Goal: Communication & Community: Answer question/provide support

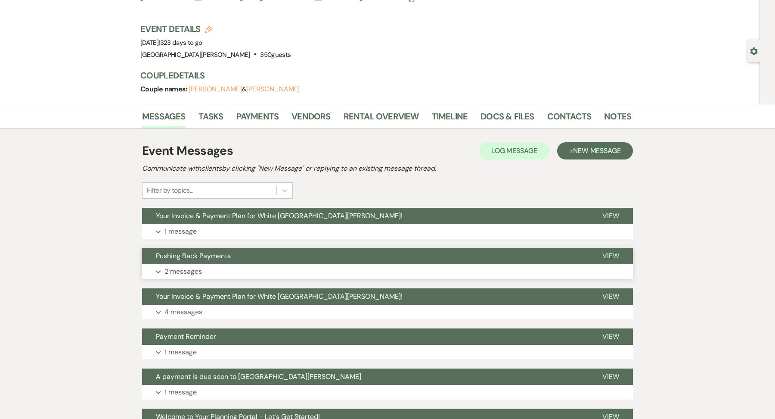
scroll to position [44, 0]
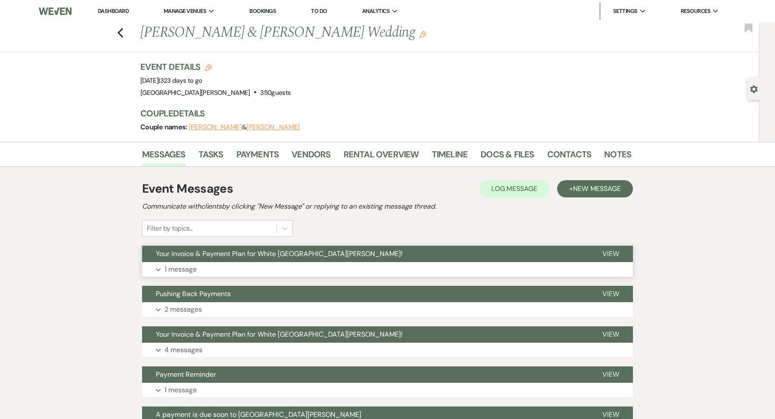
click at [234, 261] on button "Your Invoice & Payment Plan for White [GEOGRAPHIC_DATA][PERSON_NAME]!" at bounding box center [365, 253] width 447 height 16
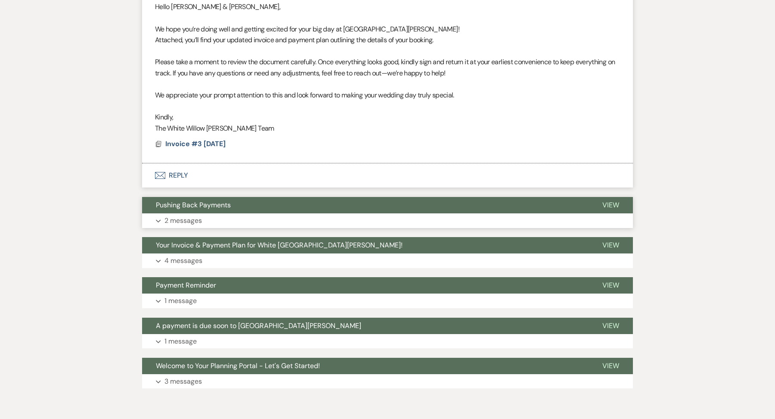
click at [201, 211] on button "Pushing Back Payments" at bounding box center [365, 205] width 447 height 16
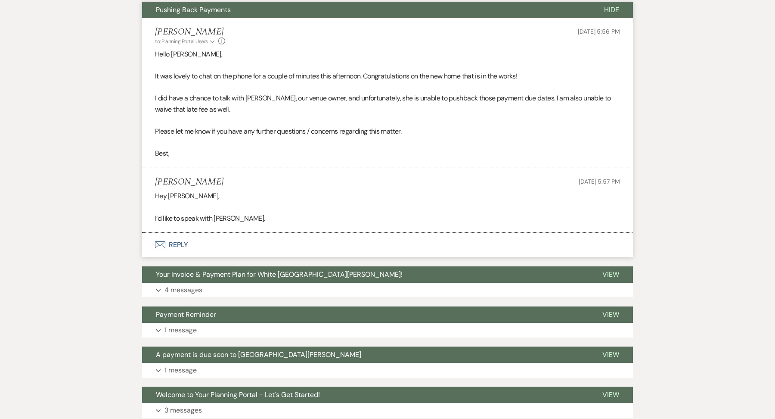
scroll to position [503, 0]
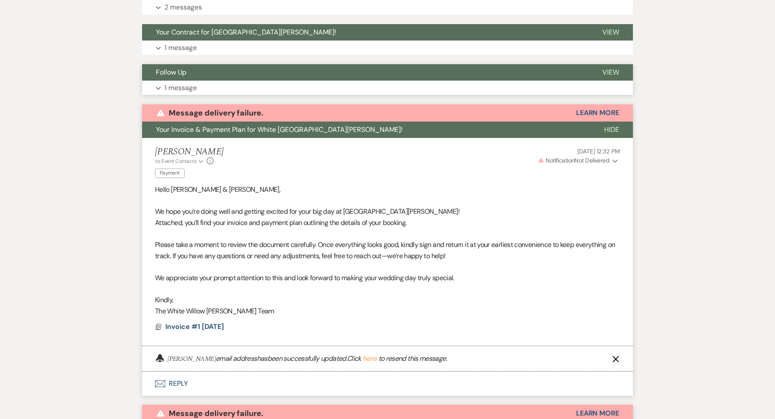
scroll to position [180, 0]
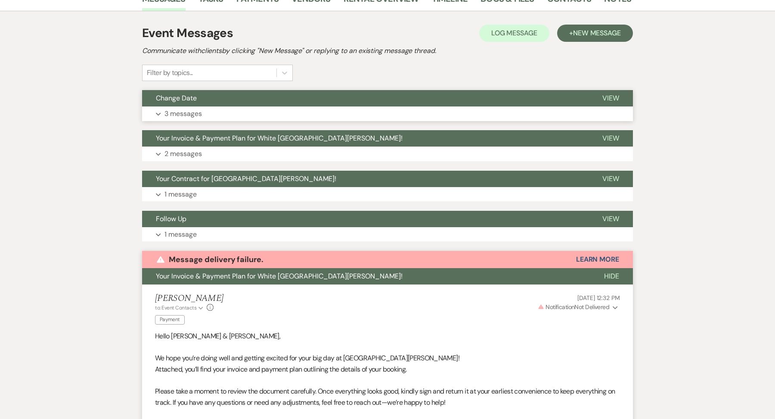
click at [192, 108] on p "3 messages" at bounding box center [183, 113] width 37 height 11
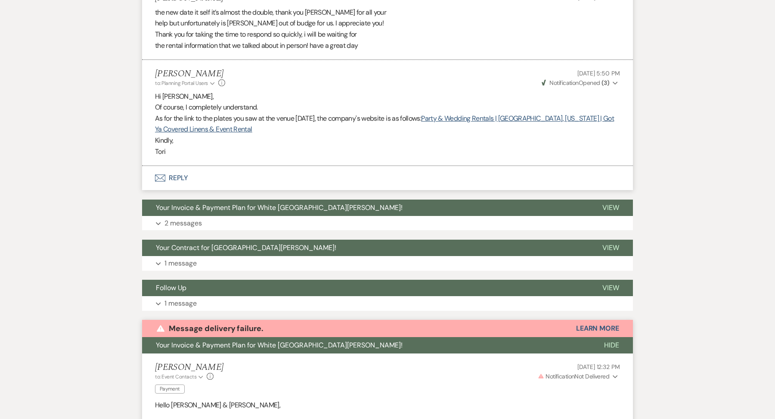
scroll to position [581, 0]
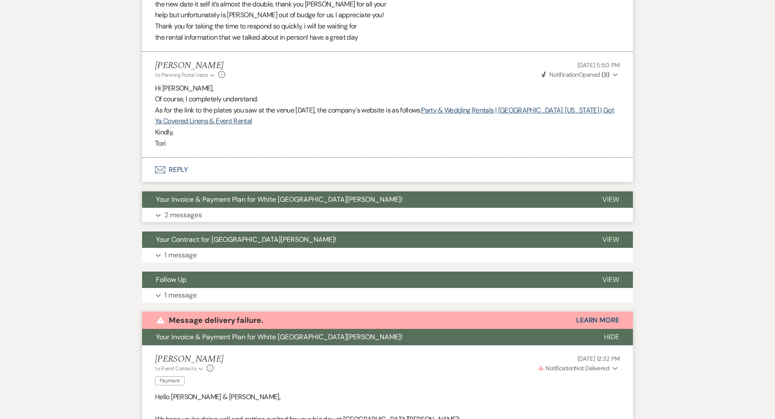
click at [186, 199] on span "Your Invoice & Payment Plan for White [GEOGRAPHIC_DATA][PERSON_NAME]!" at bounding box center [279, 199] width 247 height 9
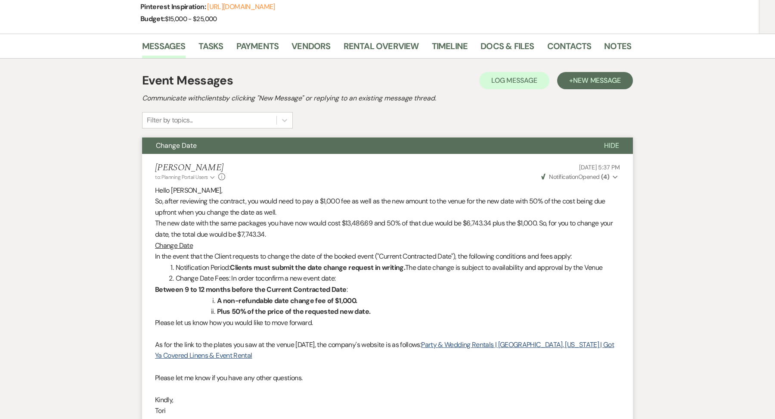
scroll to position [127, 0]
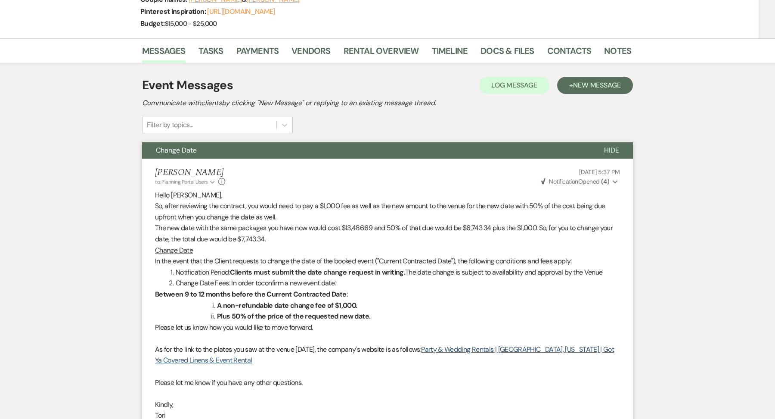
click at [387, 40] on div "Messages Tasks Payments Vendors Rental Overview Timeline Docs & Files Contacts …" at bounding box center [387, 50] width 775 height 25
click at [387, 53] on link "Rental Overview" at bounding box center [381, 53] width 75 height 19
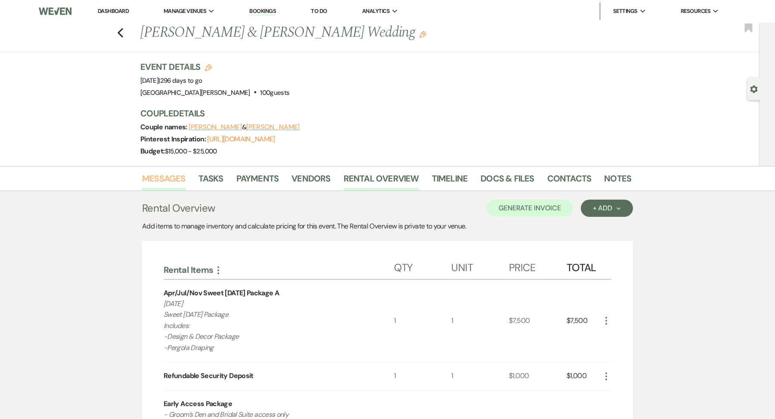
click at [177, 182] on link "Messages" at bounding box center [163, 180] width 43 height 19
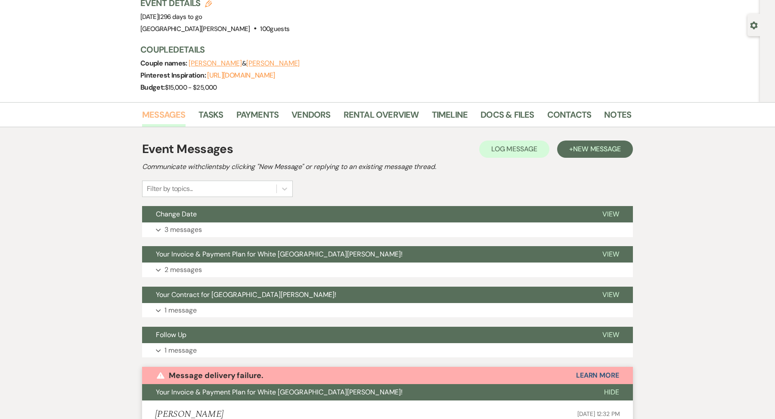
scroll to position [51, 0]
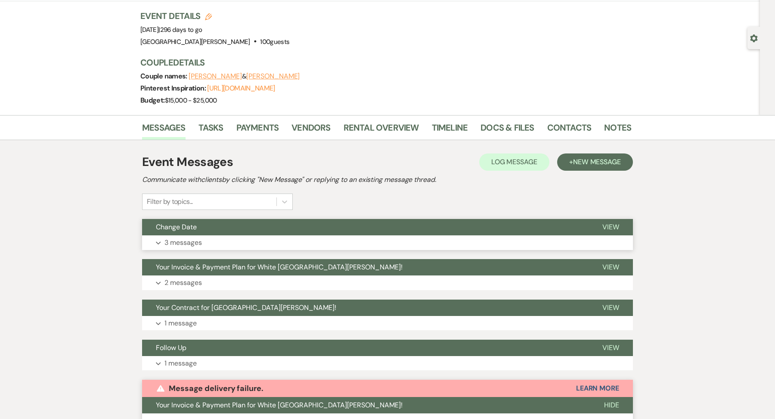
click at [175, 238] on p "3 messages" at bounding box center [183, 242] width 37 height 11
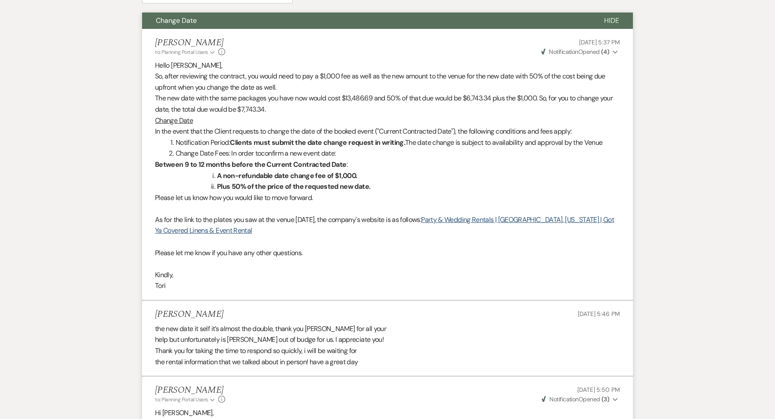
scroll to position [257, 0]
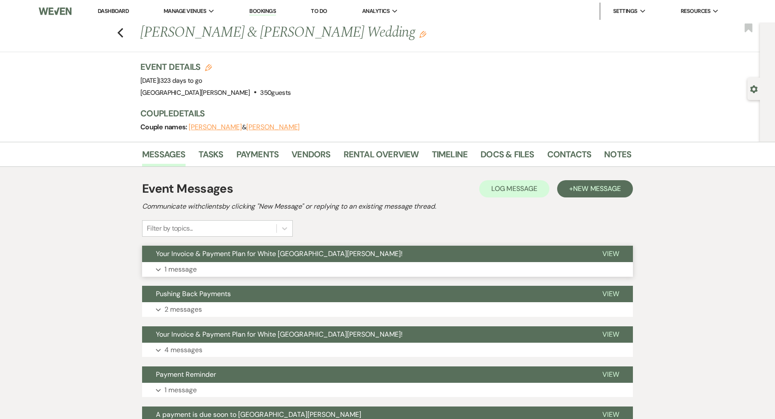
click at [224, 263] on button "Expand 1 message" at bounding box center [387, 269] width 491 height 15
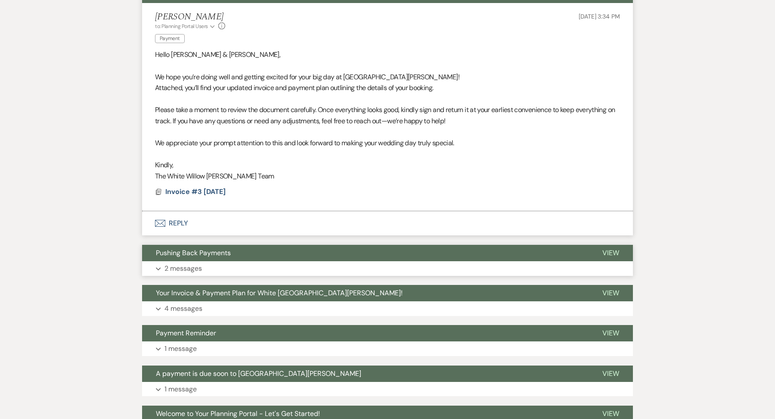
click at [216, 259] on button "Pushing Back Payments" at bounding box center [365, 253] width 447 height 16
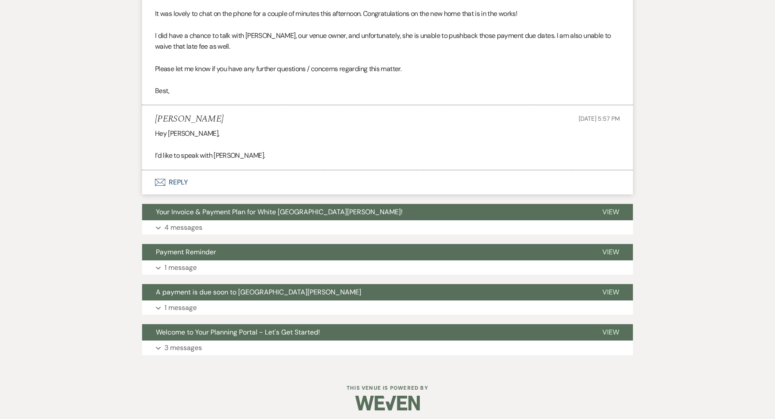
scroll to position [568, 0]
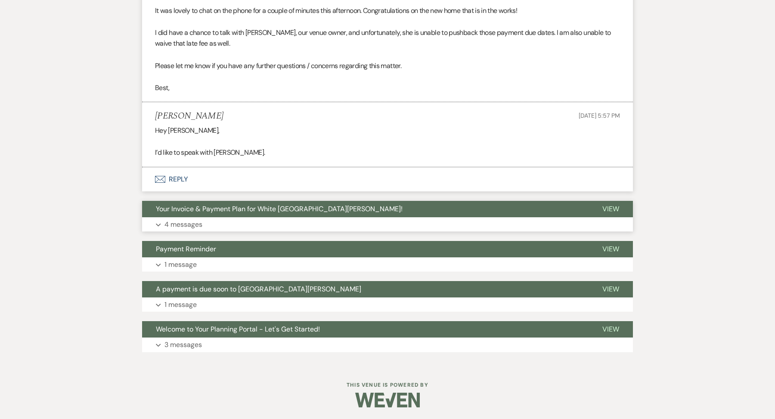
click at [209, 218] on button "Expand 4 messages" at bounding box center [387, 224] width 491 height 15
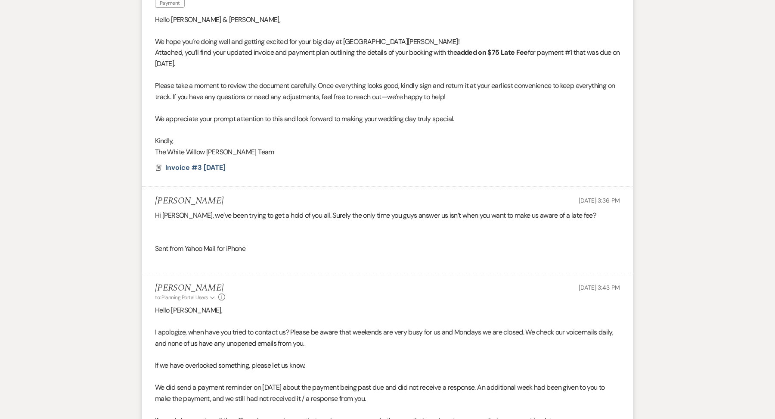
scroll to position [823, 0]
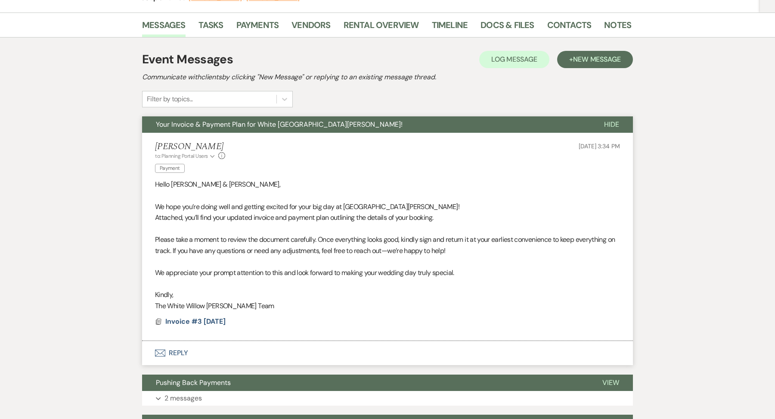
scroll to position [183, 0]
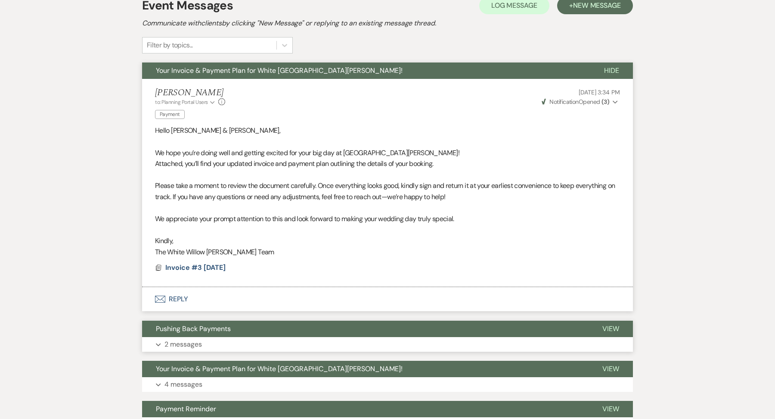
click at [205, 345] on button "Expand 2 messages" at bounding box center [387, 344] width 491 height 15
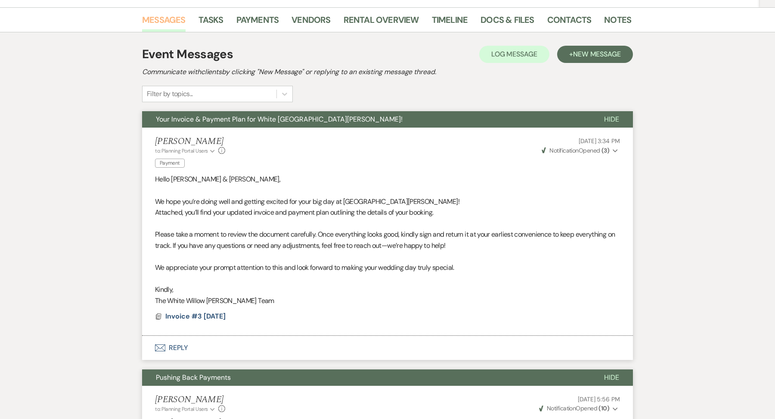
scroll to position [136, 0]
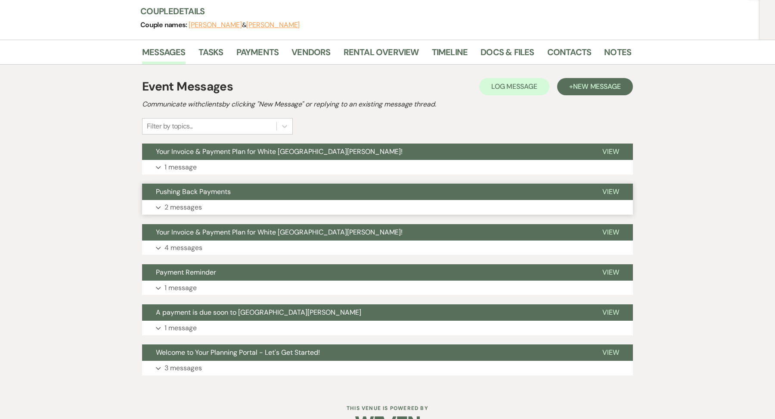
scroll to position [126, 0]
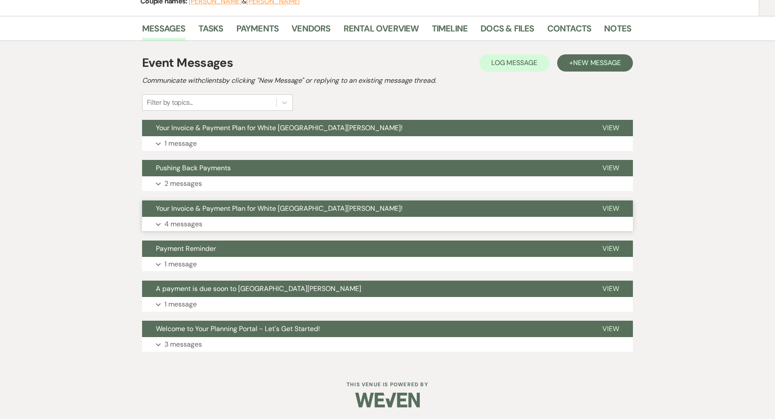
click at [233, 223] on button "Expand 4 messages" at bounding box center [387, 224] width 491 height 15
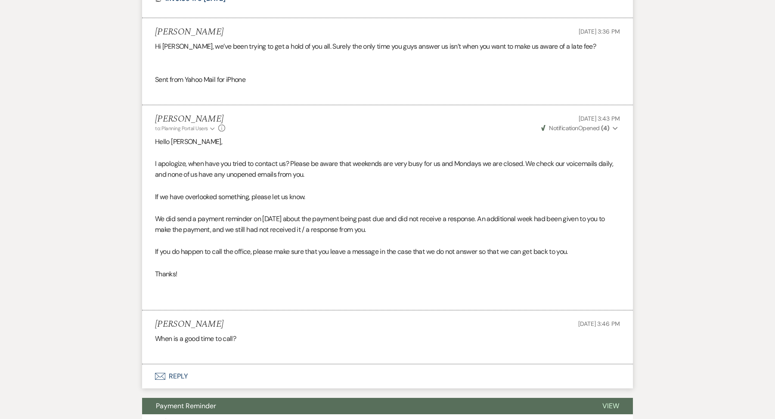
scroll to position [0, 0]
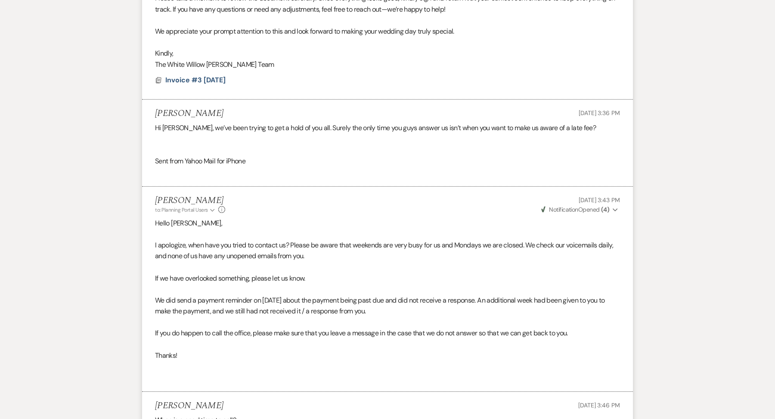
scroll to position [449, 0]
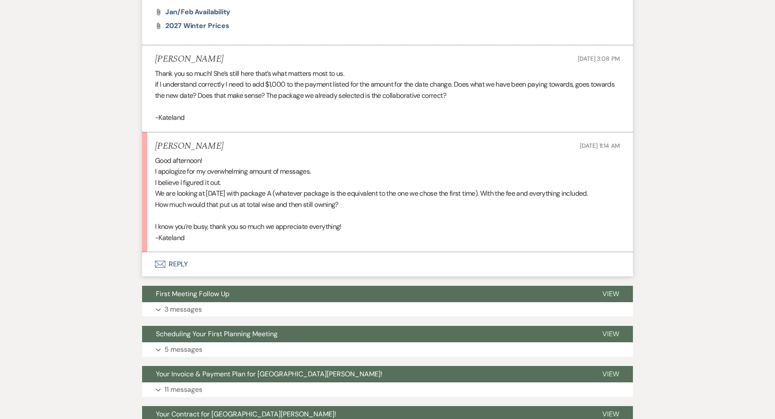
scroll to position [1175, 0]
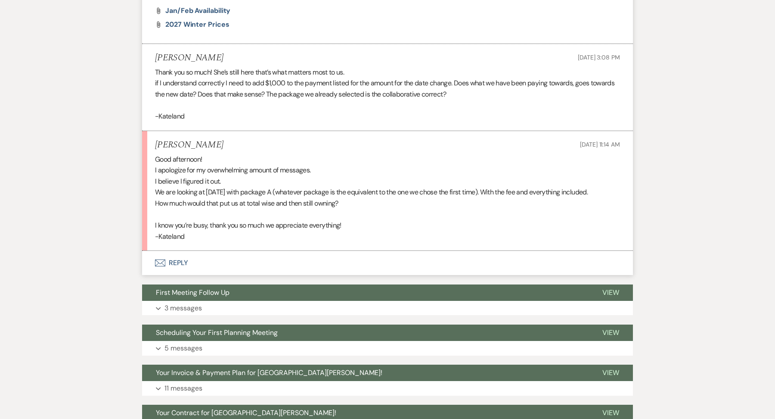
click at [217, 262] on button "Envelope Reply" at bounding box center [387, 263] width 491 height 24
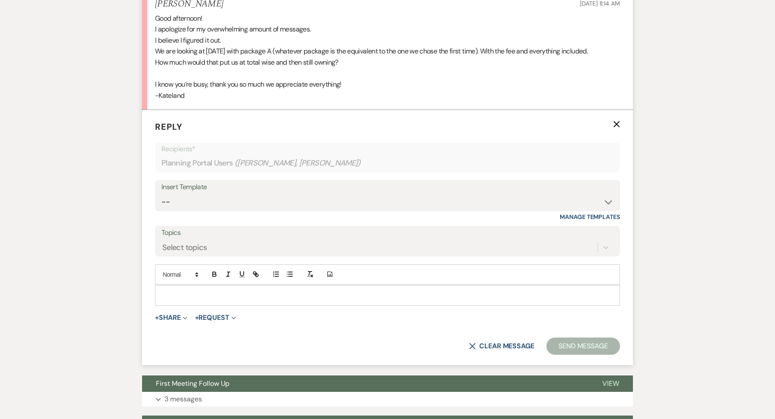
scroll to position [1318, 0]
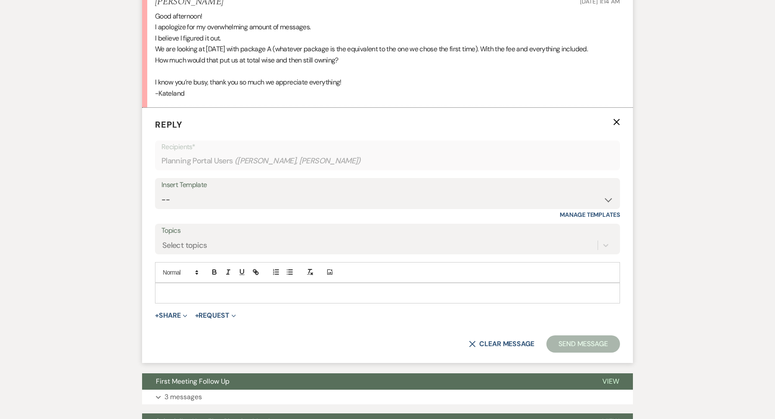
click at [210, 288] on p at bounding box center [387, 292] width 451 height 9
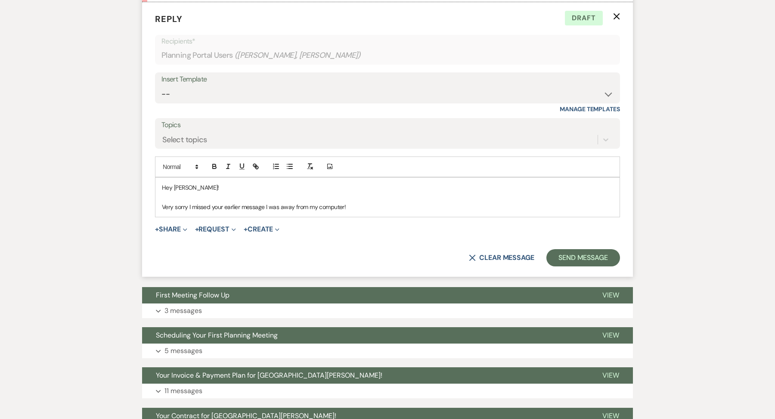
scroll to position [1424, 0]
click at [188, 187] on p "Hey Kateland!" at bounding box center [387, 186] width 451 height 9
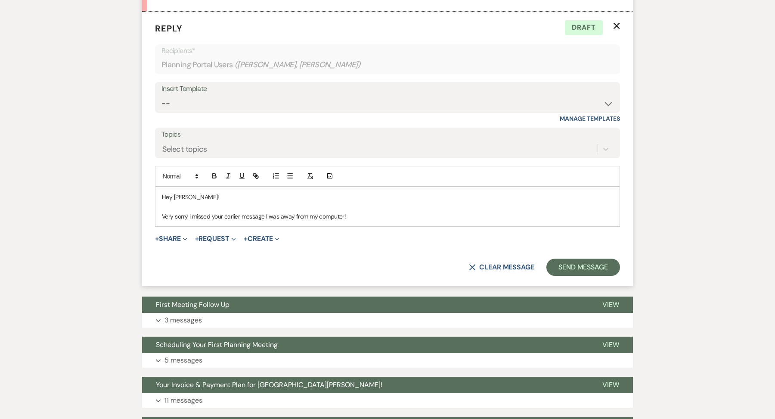
scroll to position [1413, 0]
click at [349, 212] on p "Very sorry I missed your earlier message I was away from my computer!" at bounding box center [387, 216] width 451 height 9
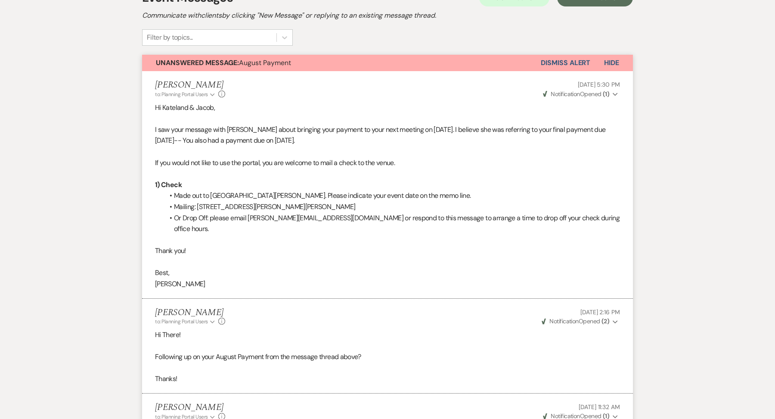
scroll to position [0, 0]
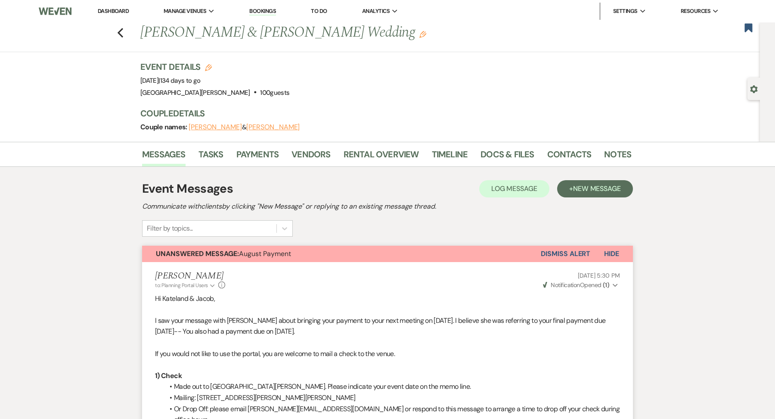
click at [382, 142] on div "Messages Tasks Payments Vendors Rental Overview Timeline Docs & Files Contacts …" at bounding box center [387, 154] width 775 height 25
click at [382, 158] on link "Rental Overview" at bounding box center [381, 156] width 75 height 19
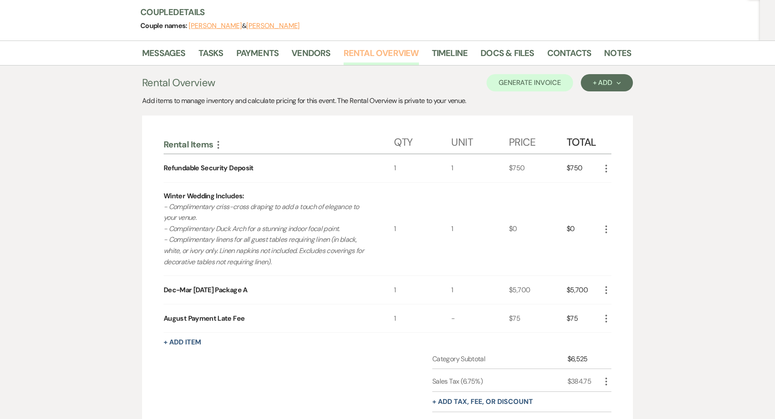
scroll to position [117, 0]
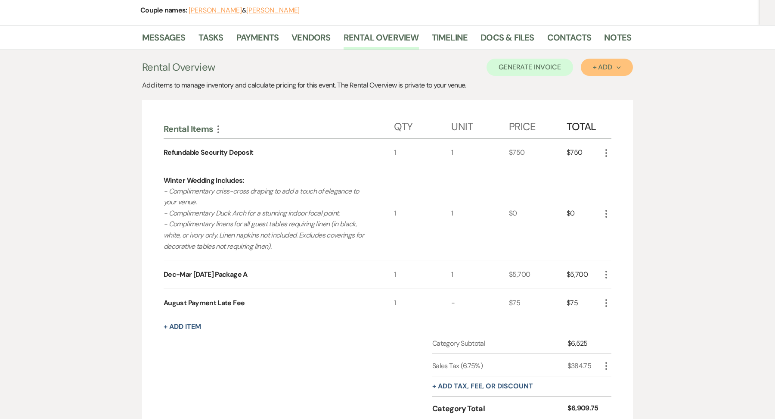
click at [613, 64] on div "+ Add Next" at bounding box center [607, 67] width 28 height 7
click at [604, 100] on button "Category" at bounding box center [603, 99] width 45 height 13
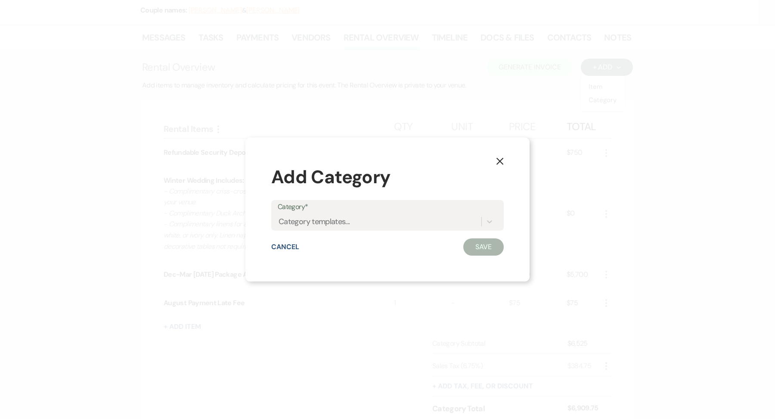
click at [303, 212] on label "Category*" at bounding box center [388, 207] width 220 height 12
click at [280, 215] on input "Category*" at bounding box center [279, 221] width 1 height 12
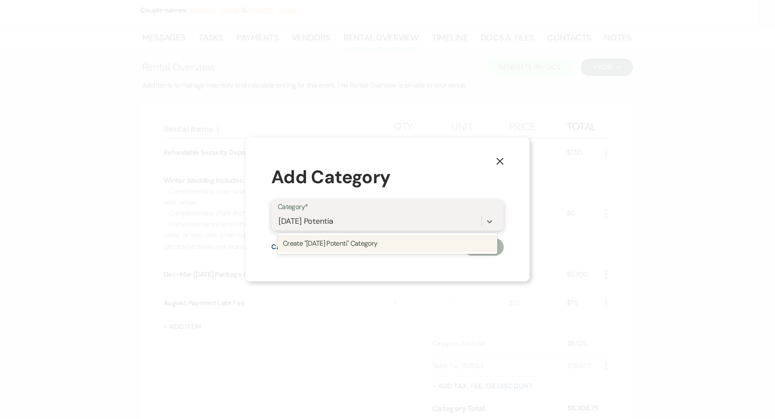
type input "[DATE] Potential"
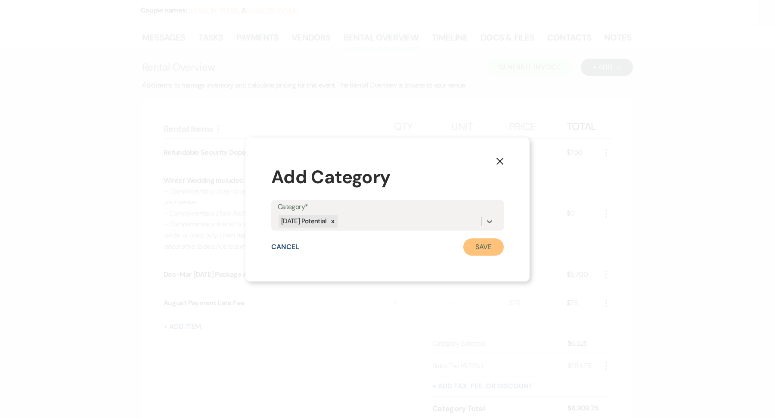
click at [496, 245] on button "Save" at bounding box center [483, 246] width 40 height 17
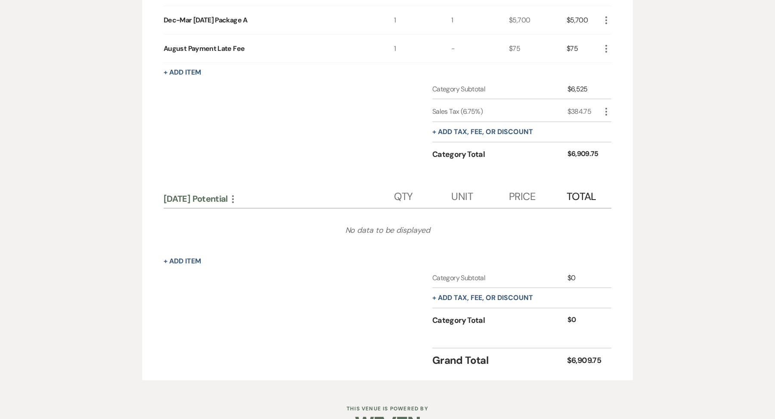
scroll to position [382, 0]
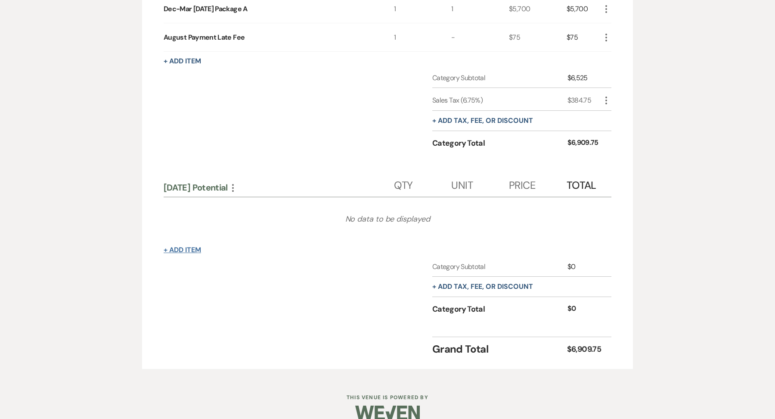
click at [189, 249] on button "+ Add Item" at bounding box center [182, 249] width 37 height 7
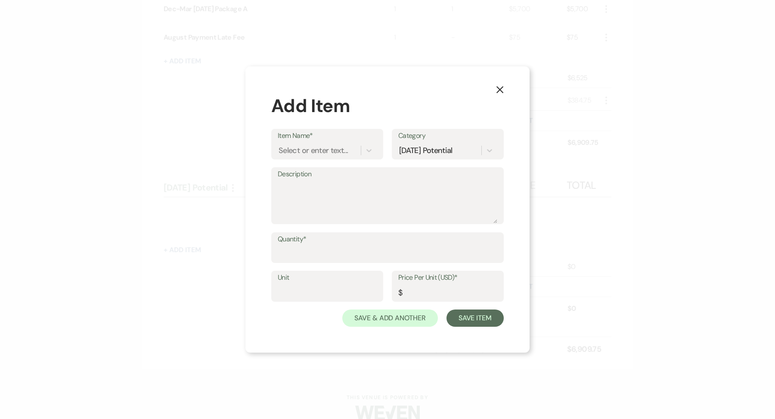
click at [503, 88] on icon "X" at bounding box center [500, 90] width 8 height 8
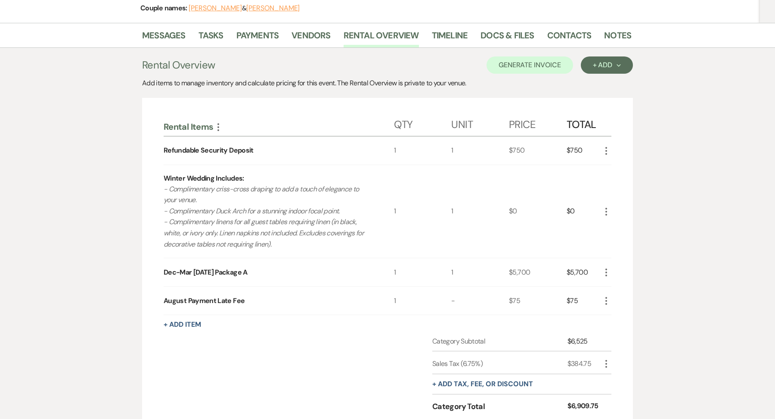
scroll to position [0, 0]
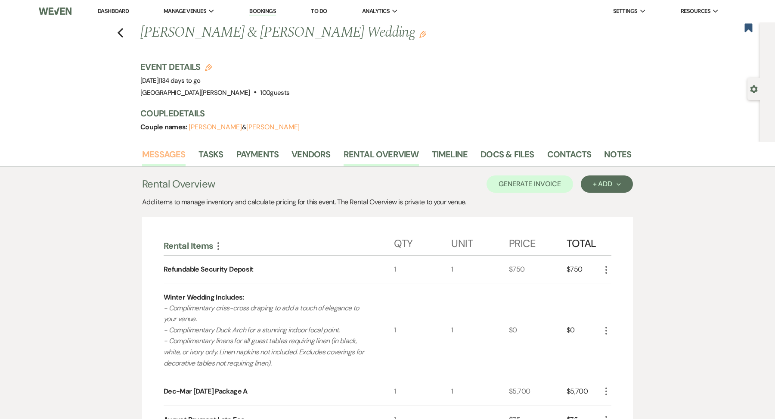
click at [162, 159] on link "Messages" at bounding box center [163, 156] width 43 height 19
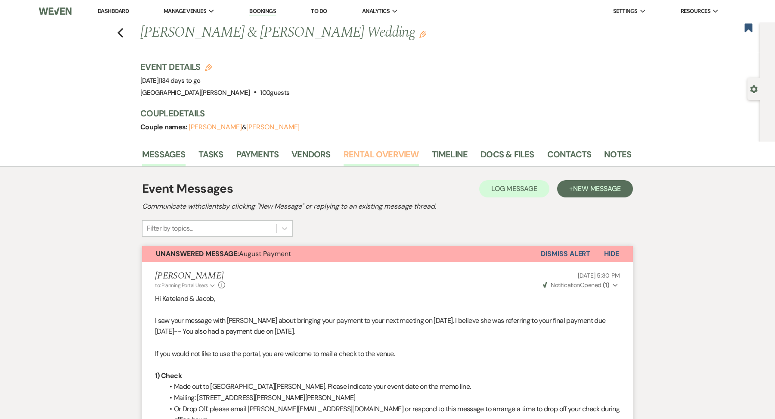
click at [395, 159] on link "Rental Overview" at bounding box center [381, 156] width 75 height 19
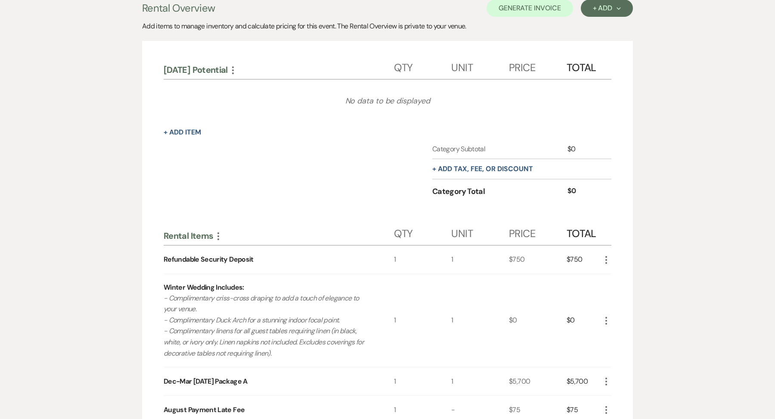
scroll to position [152, 0]
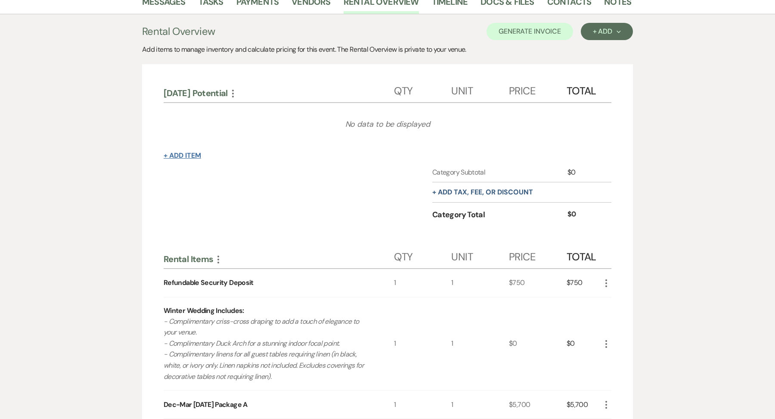
click at [184, 152] on button "+ Add Item" at bounding box center [182, 155] width 37 height 7
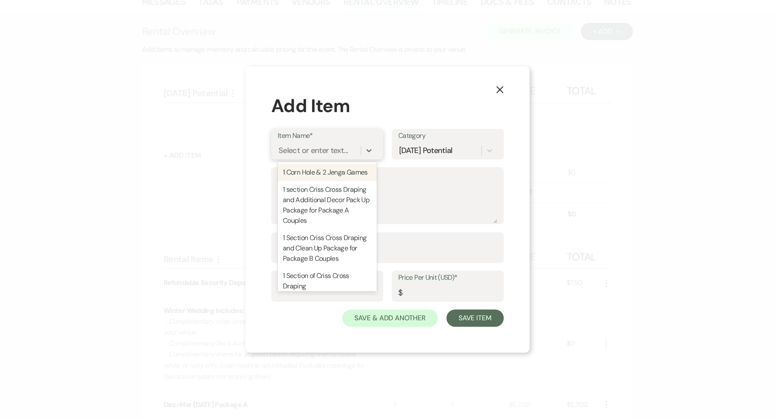
click at [311, 146] on div "Select or enter text..." at bounding box center [313, 150] width 69 height 12
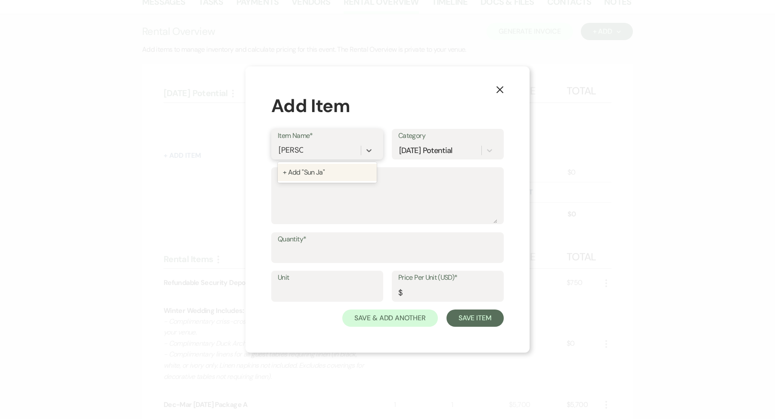
type input "Sun Jan"
click at [315, 177] on div "+ Add "Sun Jan"" at bounding box center [327, 172] width 99 height 17
click at [295, 247] on input "Quantity*" at bounding box center [388, 253] width 220 height 17
type input "1"
click at [295, 286] on input "Unit" at bounding box center [327, 292] width 99 height 17
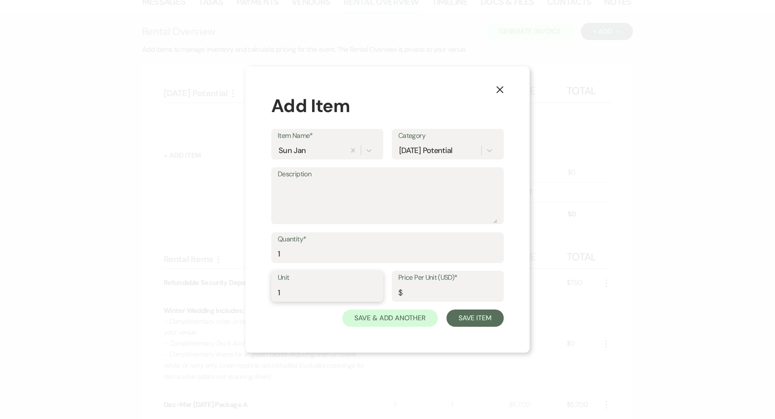
type input "1"
click at [419, 287] on input "Price Per Unit (USD)*" at bounding box center [447, 292] width 99 height 17
type input "4800"
click at [414, 323] on button "Save & Add Another" at bounding box center [390, 317] width 96 height 17
click at [295, 144] on div "Select or enter text..." at bounding box center [319, 150] width 83 height 15
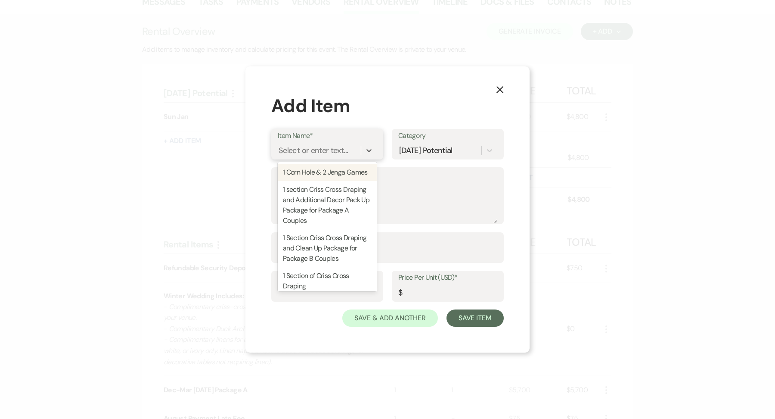
type input "f"
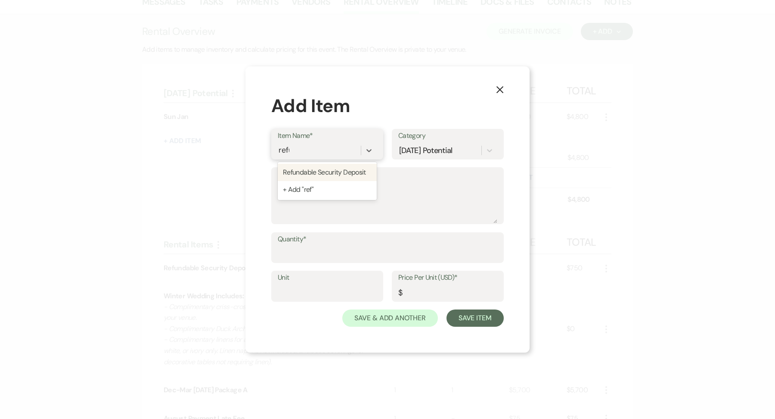
type input "refun"
click at [315, 167] on div "Refundable Security Deposit" at bounding box center [327, 172] width 99 height 17
type input "1"
type input "750"
click at [295, 248] on input "Quantity*" at bounding box center [388, 253] width 220 height 17
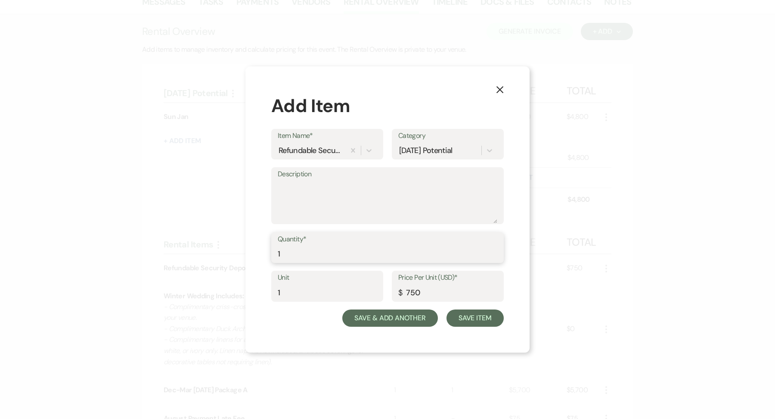
type input "1"
click at [398, 321] on button "Save & Add Another" at bounding box center [390, 317] width 96 height 17
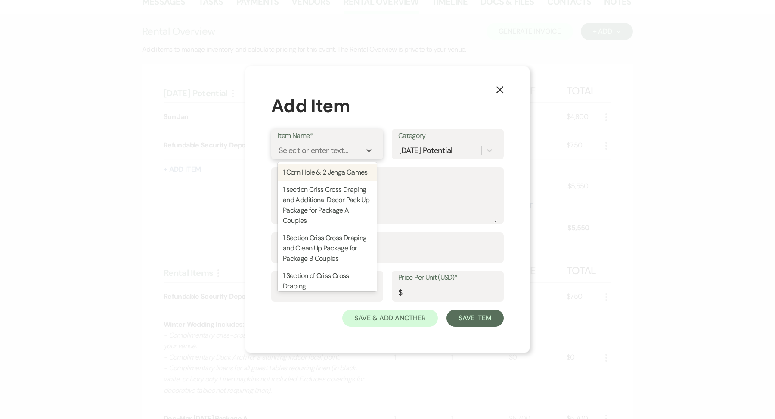
click at [315, 149] on div "Select or enter text..." at bounding box center [313, 150] width 69 height 12
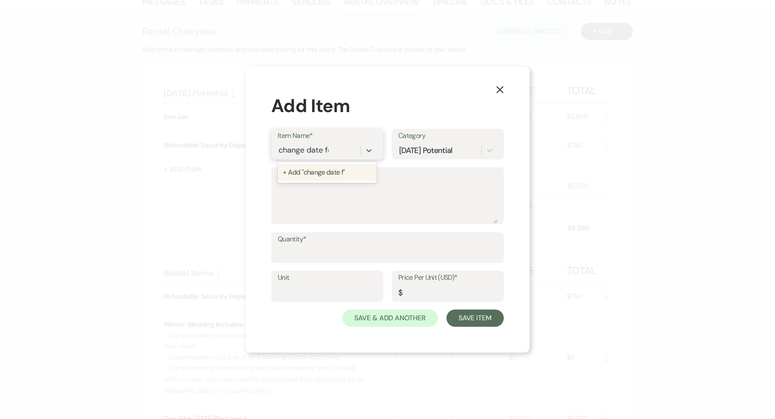
type input "change date fee"
click at [318, 254] on input "Quantity*" at bounding box center [388, 253] width 220 height 17
type input "1"
click at [298, 288] on input "Unit" at bounding box center [327, 292] width 99 height 17
type input "1"
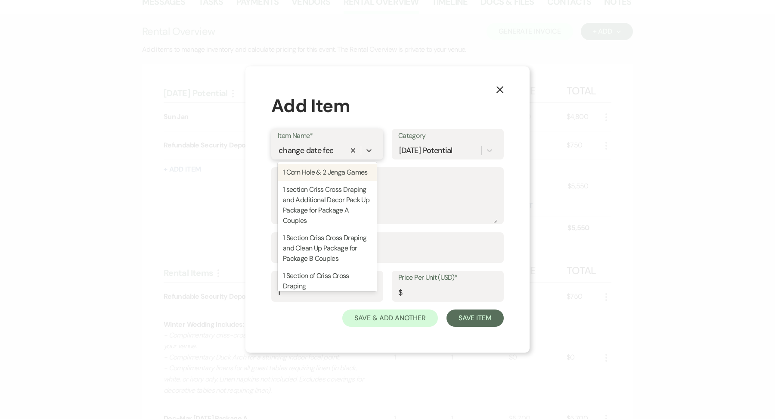
click at [286, 153] on div "change date fee" at bounding box center [306, 150] width 55 height 12
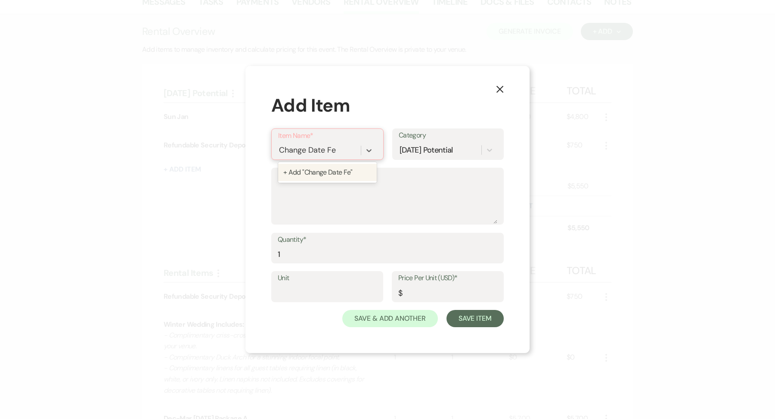
type input "Change Date Fee"
click at [346, 165] on div "+ Add "Change Date Fee"" at bounding box center [327, 172] width 99 height 17
click at [298, 289] on input "Unit" at bounding box center [327, 292] width 99 height 17
type input "2"
type input "1"
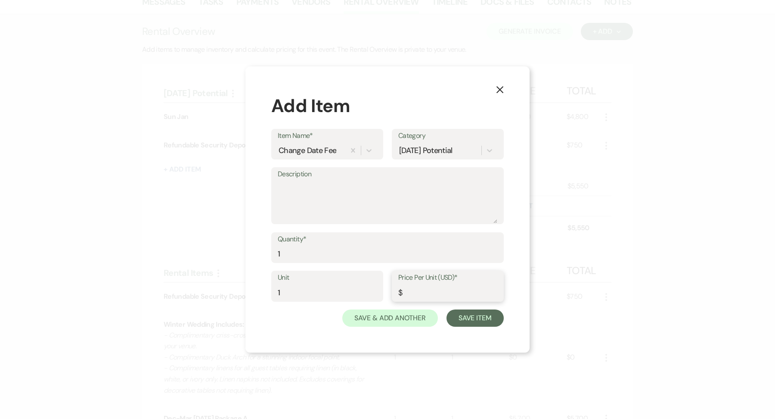
click at [425, 285] on input "Price Per Unit (USD)*" at bounding box center [447, 292] width 99 height 17
type input "1000"
click at [480, 320] on button "Save Item" at bounding box center [475, 317] width 57 height 17
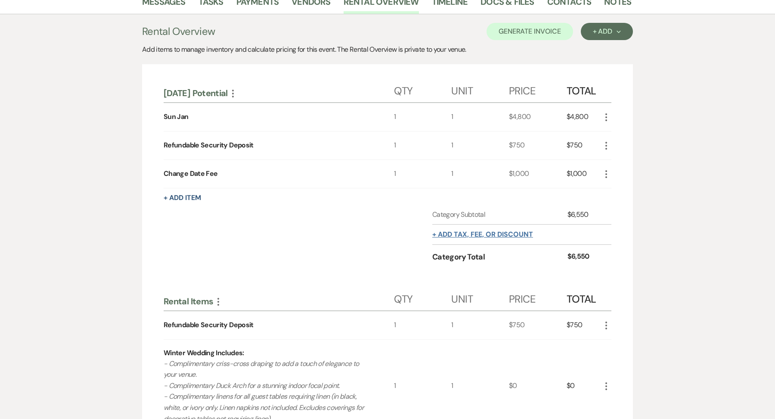
scroll to position [174, 0]
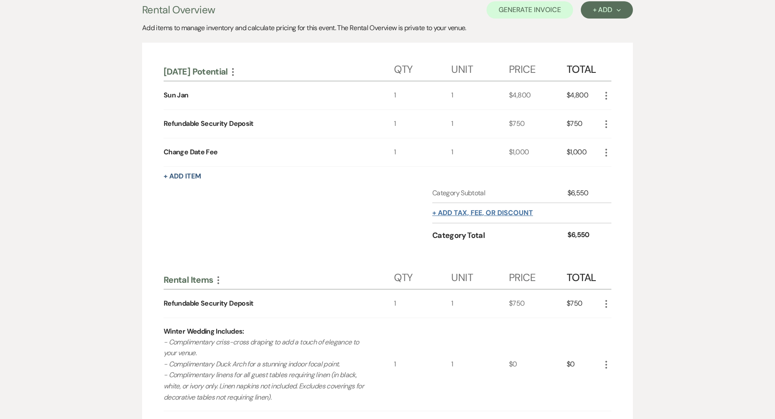
click at [500, 209] on button "+ Add tax, fee, or discount" at bounding box center [482, 212] width 101 height 7
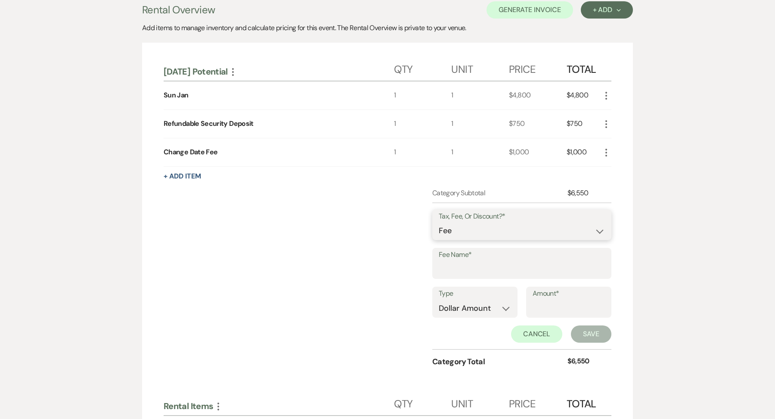
click at [472, 233] on select "Fee Discount Tax" at bounding box center [522, 230] width 166 height 17
select select "3"
click at [454, 267] on input "Fee Name*" at bounding box center [522, 269] width 166 height 17
type input "State Tax"
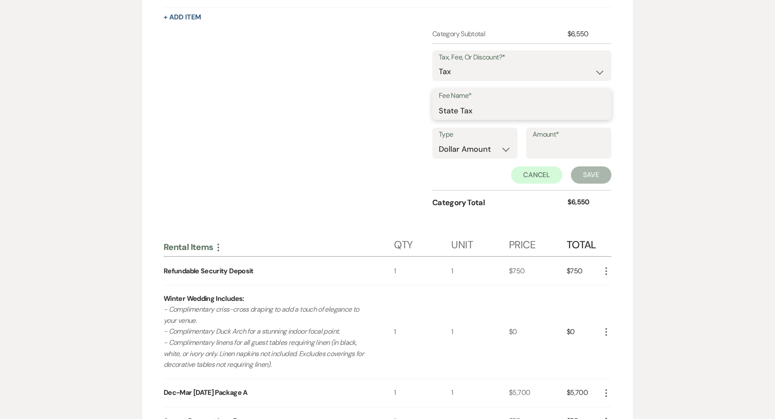
scroll to position [230, 0]
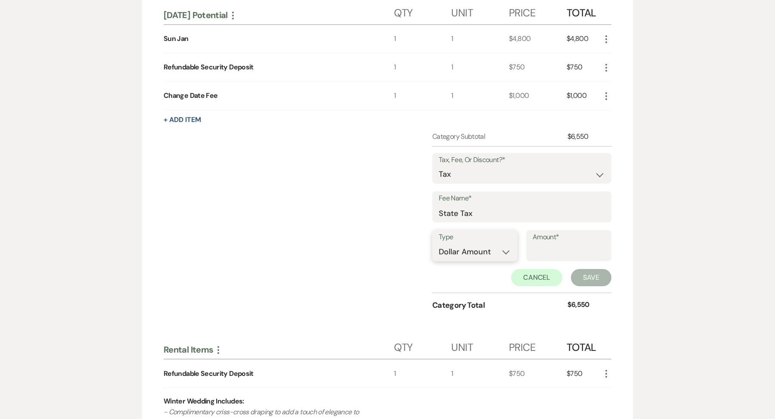
click at [485, 251] on select "Dollar Amount Percentage" at bounding box center [475, 251] width 72 height 17
select select "false"
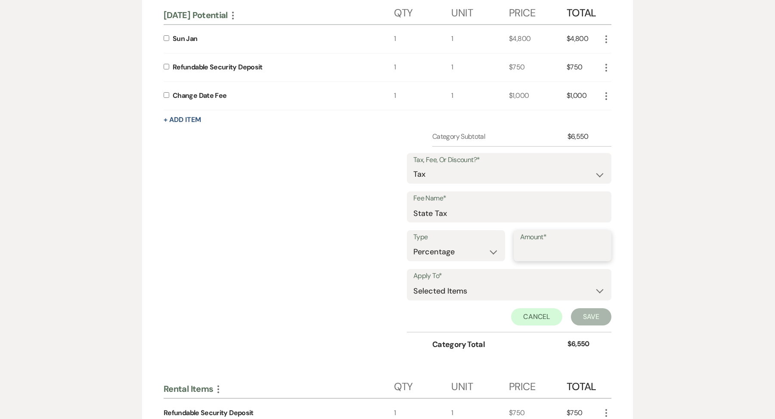
click at [539, 255] on input "Amount*" at bounding box center [562, 251] width 85 height 17
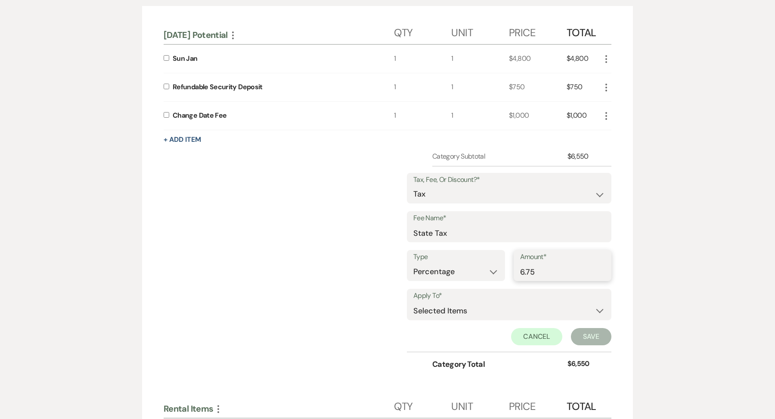
scroll to position [208, 0]
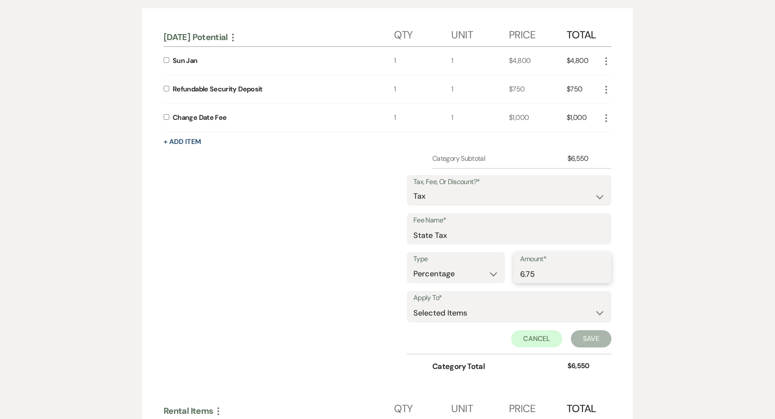
type input "6.75"
click at [169, 57] on label at bounding box center [168, 60] width 9 height 6
click at [169, 57] on input "checkbox" at bounding box center [167, 60] width 6 height 6
checkbox input "true"
click at [169, 116] on label at bounding box center [168, 117] width 9 height 6
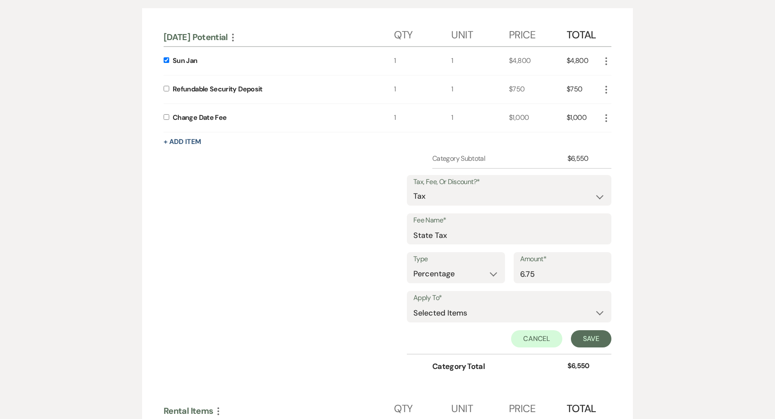
click at [169, 116] on input "checkbox" at bounding box center [167, 117] width 6 height 6
checkbox input "true"
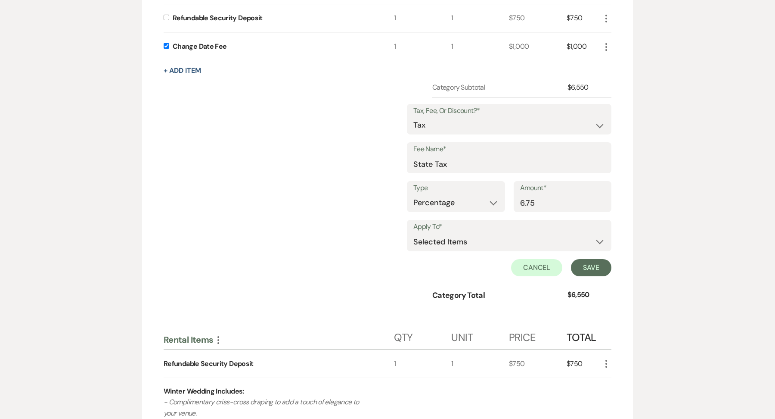
scroll to position [251, 0]
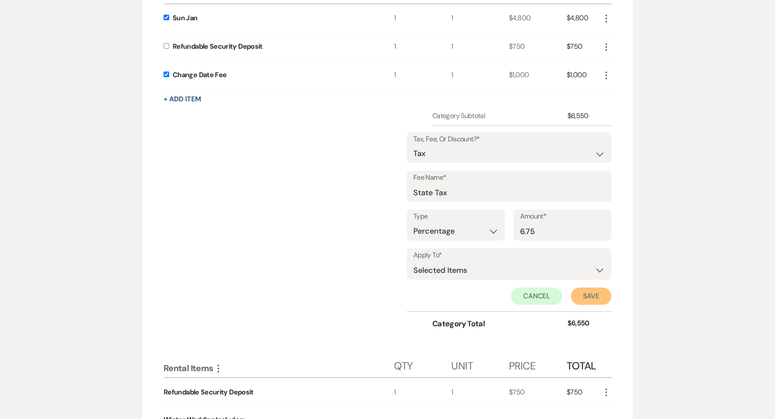
click at [589, 295] on button "Save" at bounding box center [591, 295] width 40 height 17
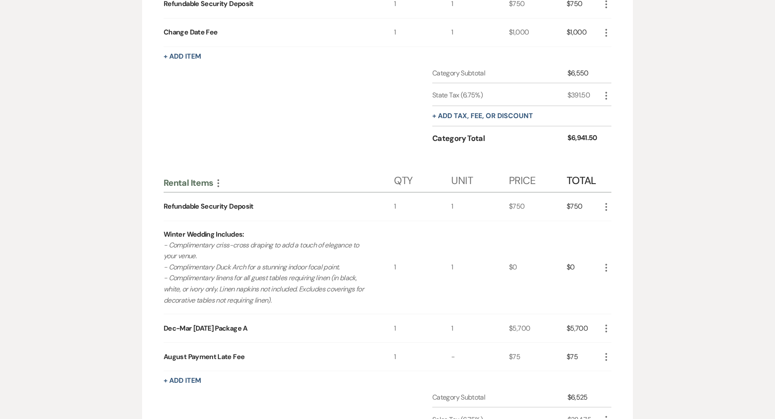
scroll to position [296, 0]
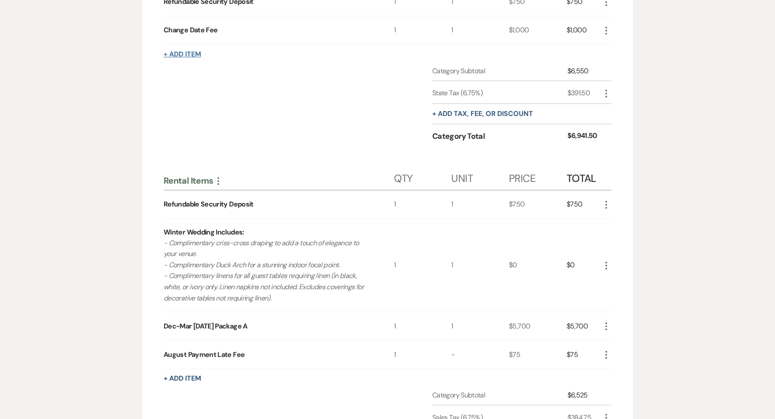
click at [189, 52] on button "+ Add Item" at bounding box center [182, 54] width 37 height 7
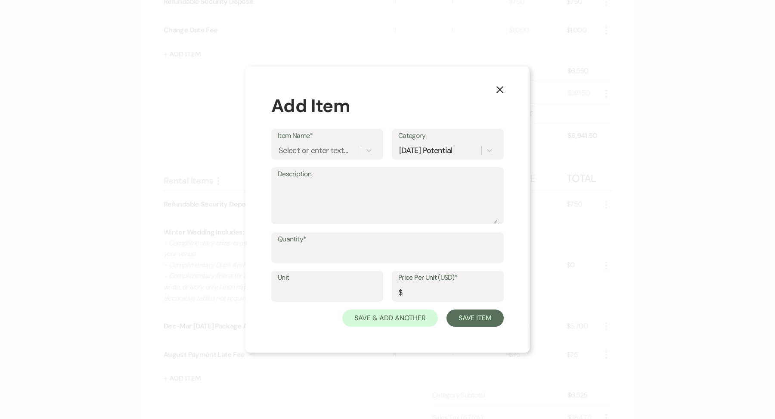
click at [503, 90] on icon "X" at bounding box center [500, 90] width 8 height 8
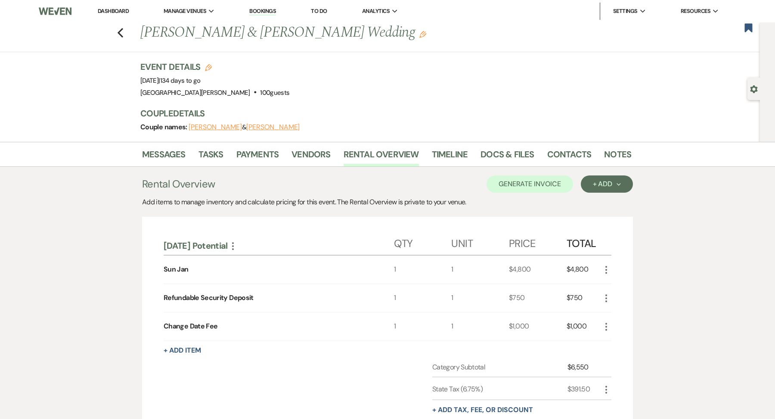
scroll to position [99, 0]
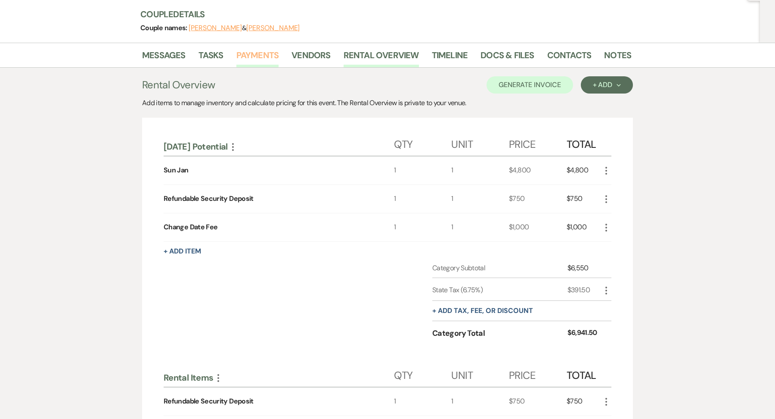
click at [269, 58] on link "Payments" at bounding box center [257, 57] width 43 height 19
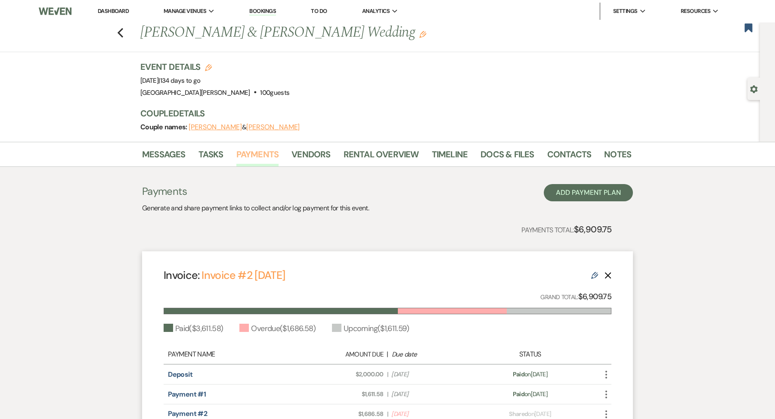
scroll to position [52, 0]
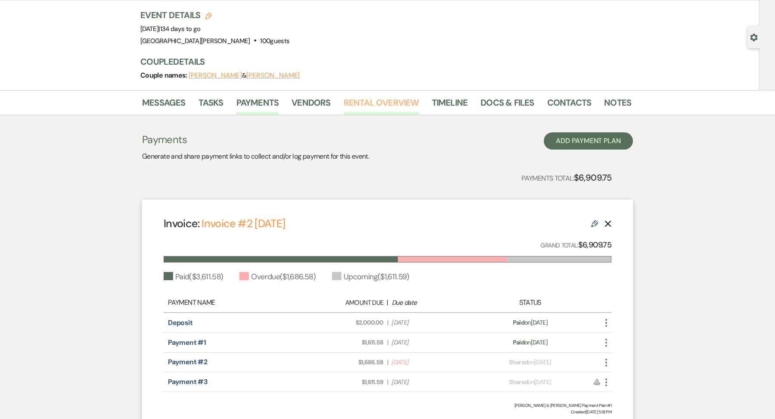
click at [410, 99] on link "Rental Overview" at bounding box center [381, 105] width 75 height 19
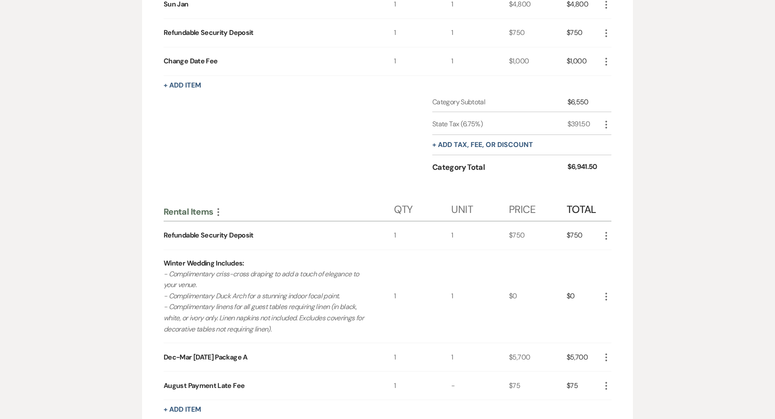
scroll to position [266, 0]
click at [177, 89] on div "[DATE] Potential More Qty Unit Price Total [DATE] 1 $4,800 $4,800 More Refundab…" at bounding box center [388, 250] width 448 height 575
click at [186, 74] on div "[DATE] Potential More Qty Unit Price Total [DATE] 1 $4,800 $4,800 More Refundab…" at bounding box center [388, 250] width 448 height 575
click at [171, 91] on div "[DATE] Potential More Qty Unit Price Total [DATE] 1 $4,800 $4,800 More Refundab…" at bounding box center [388, 250] width 448 height 575
click at [175, 86] on button "+ Add Item" at bounding box center [182, 84] width 37 height 7
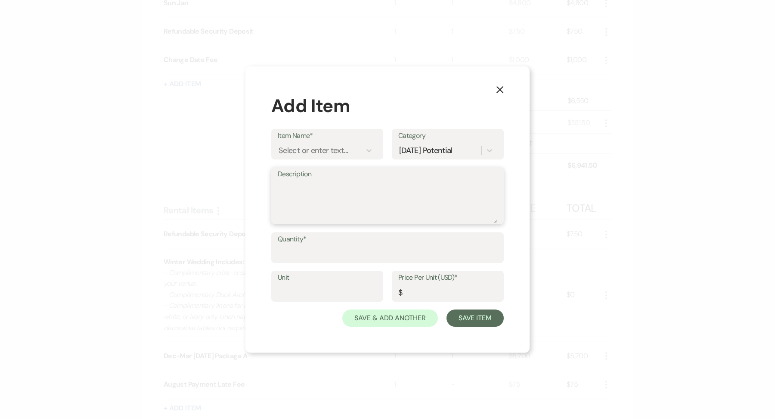
click at [308, 185] on textarea "Description" at bounding box center [388, 201] width 220 height 43
click at [304, 144] on div "Select or enter text..." at bounding box center [319, 150] width 83 height 15
type input "August Payment Late Fee"
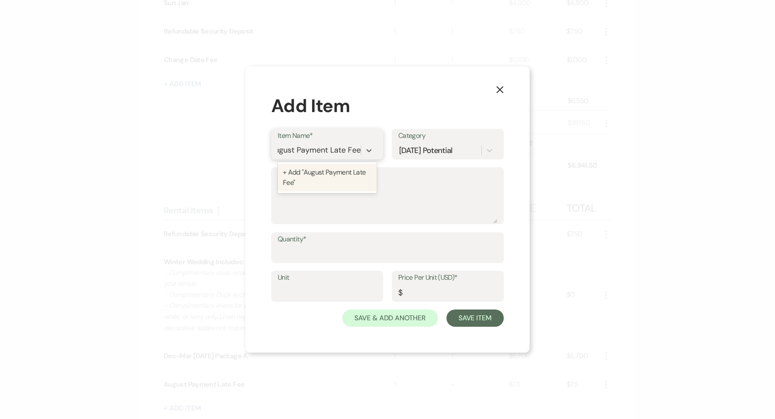
click at [327, 174] on div "+ Add "August Payment Late Fee"" at bounding box center [327, 178] width 99 height 28
click at [497, 88] on use "button" at bounding box center [500, 89] width 7 height 7
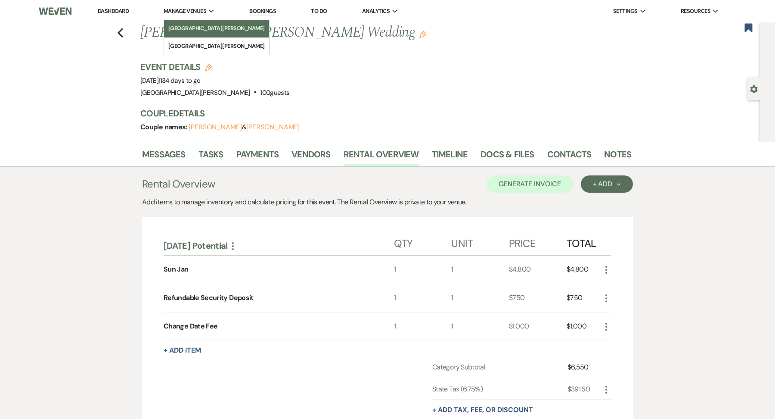
click at [191, 30] on li "[GEOGRAPHIC_DATA][PERSON_NAME]" at bounding box center [216, 28] width 96 height 9
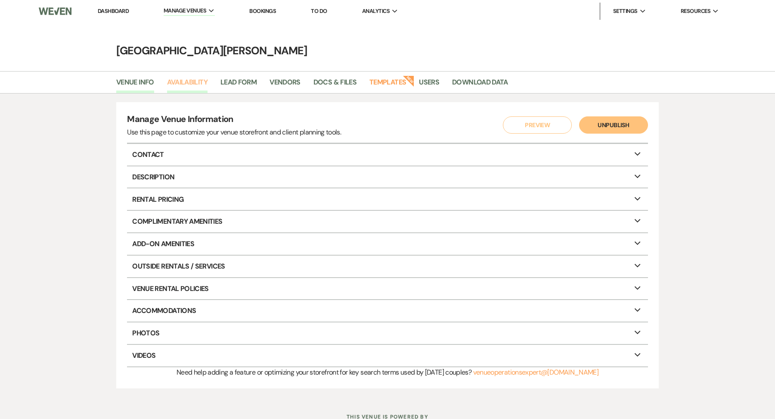
click at [176, 86] on link "Availability" at bounding box center [187, 85] width 40 height 16
select select "3"
select select "2026"
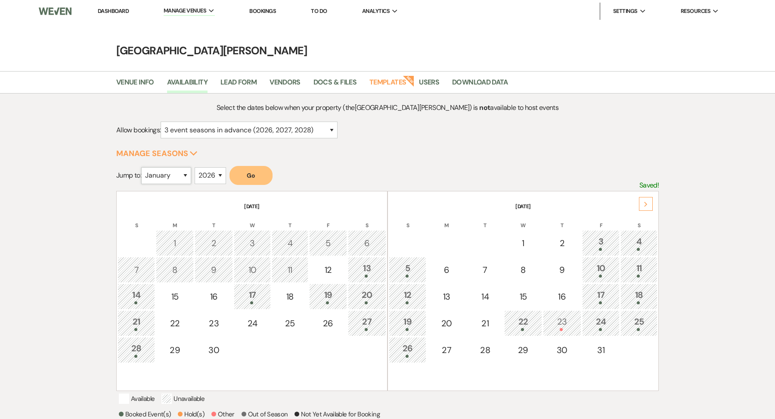
click at [164, 180] on select "January February March April May June July August September October November De…" at bounding box center [166, 175] width 50 height 17
select select "3"
drag, startPoint x: 250, startPoint y: 174, endPoint x: 264, endPoint y: 136, distance: 40.2
click at [250, 174] on button "Go" at bounding box center [251, 175] width 43 height 19
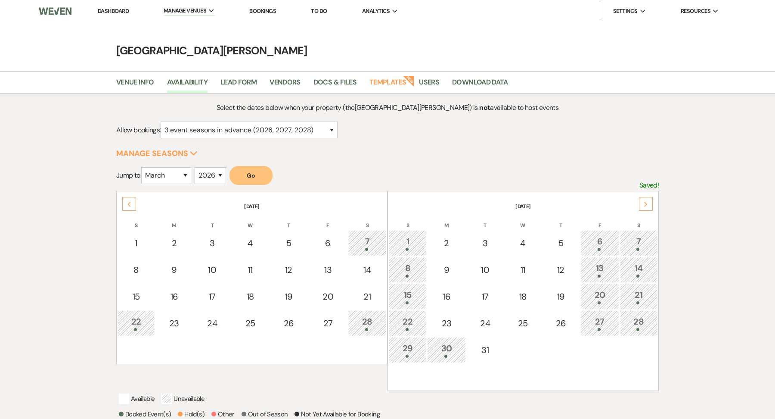
click at [184, 71] on div "Venue Info Availability Lead Form Vendors Docs & Files Templates New Users Down…" at bounding box center [387, 82] width 775 height 22
click at [181, 93] on div "Select the dates below when your property (the Stone Valley Meadows ) is not av…" at bounding box center [387, 295] width 775 height 404
click at [189, 85] on link "Availability" at bounding box center [187, 85] width 40 height 16
click at [192, 28] on li "[GEOGRAPHIC_DATA][PERSON_NAME]" at bounding box center [216, 29] width 96 height 9
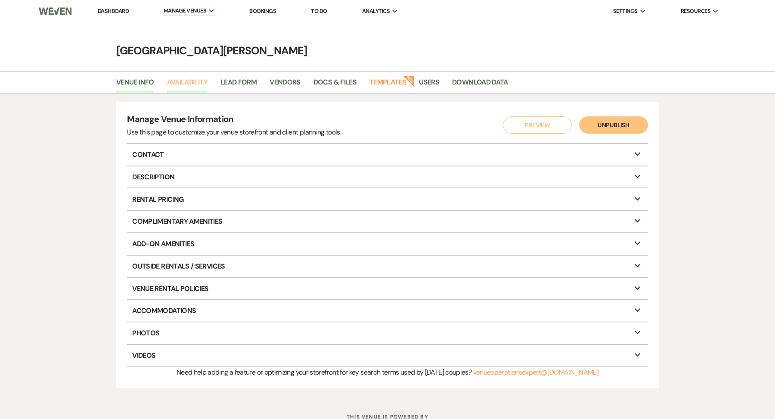
click at [192, 81] on link "Availability" at bounding box center [187, 85] width 40 height 16
select select "3"
select select "2026"
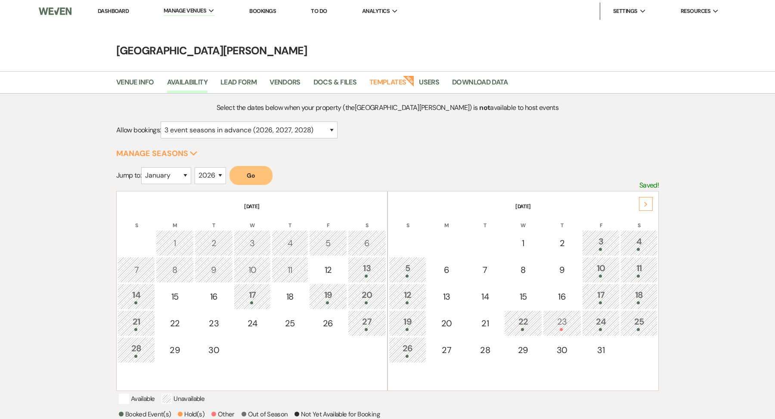
click at [118, 5] on li "Dashboard" at bounding box center [113, 11] width 40 height 17
click at [280, 176] on form "Jump to: January February March April May June July August September October No…" at bounding box center [387, 178] width 543 height 25
click at [261, 176] on button "Go" at bounding box center [251, 175] width 43 height 19
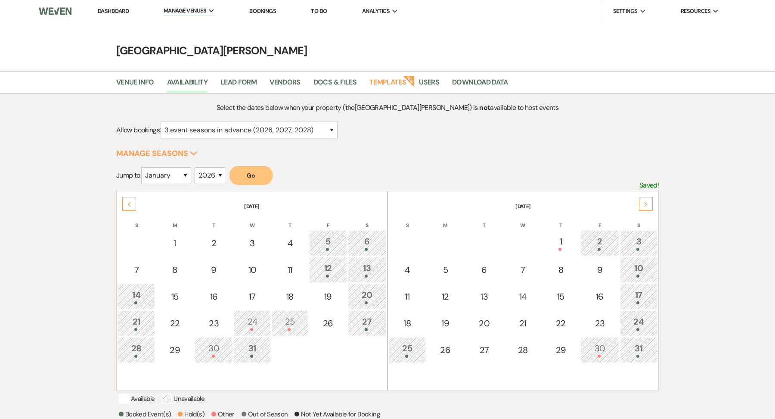
click at [370, 325] on div "27" at bounding box center [367, 323] width 29 height 16
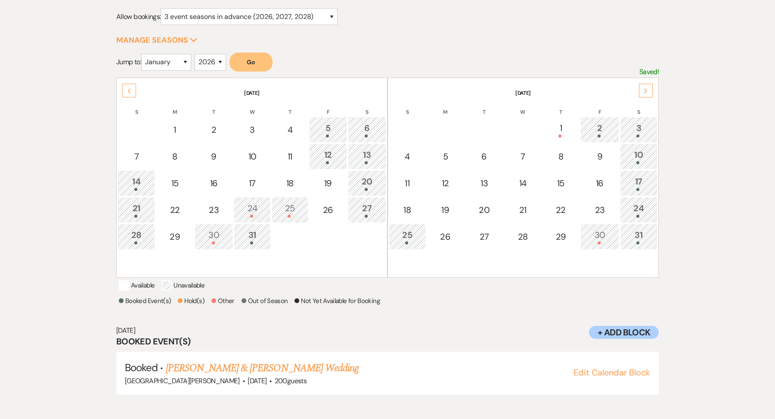
scroll to position [115, 0]
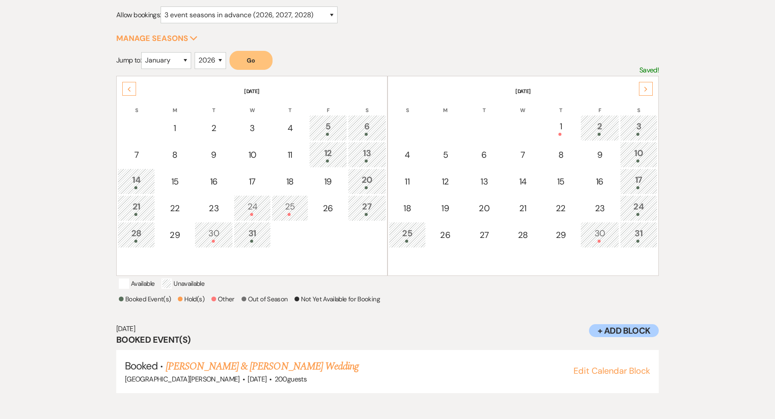
click at [373, 186] on div at bounding box center [367, 187] width 29 height 3
click at [142, 209] on div "21" at bounding box center [136, 208] width 28 height 16
click at [138, 234] on div "28" at bounding box center [136, 235] width 28 height 16
click at [640, 202] on div "24" at bounding box center [639, 208] width 28 height 16
click at [319, 374] on link "[PERSON_NAME] & [PERSON_NAME] Wedding" at bounding box center [262, 366] width 193 height 16
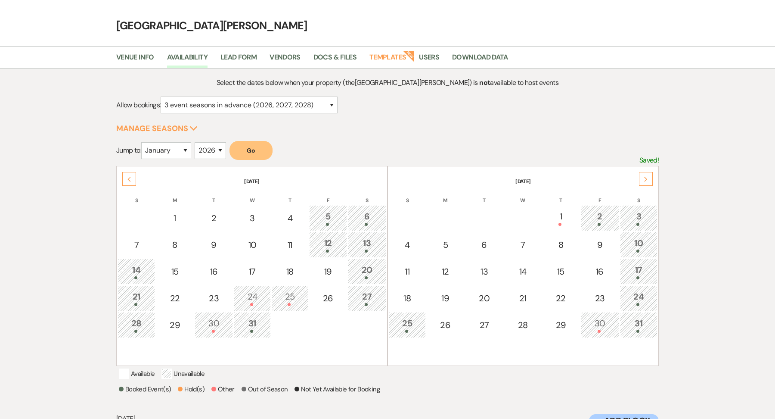
scroll to position [0, 0]
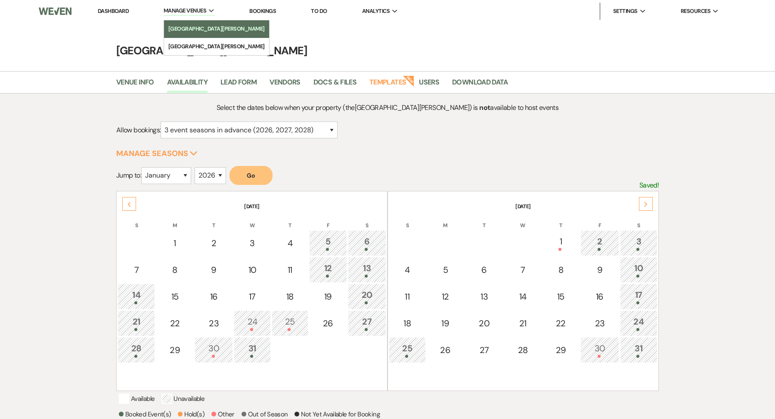
click at [193, 31] on li "[GEOGRAPHIC_DATA][PERSON_NAME]" at bounding box center [216, 29] width 96 height 9
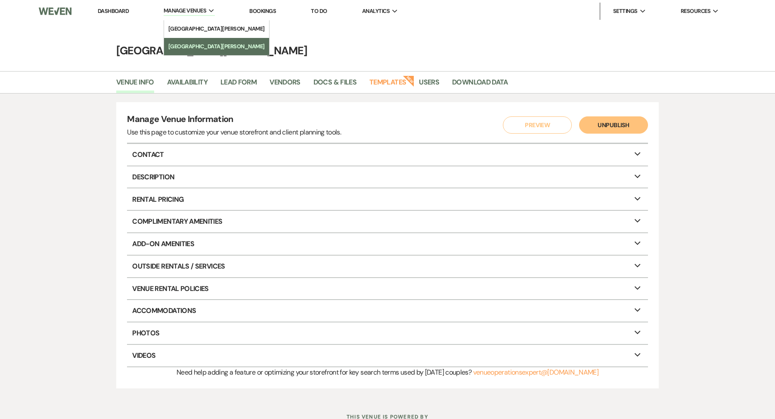
click at [191, 45] on li "[GEOGRAPHIC_DATA][PERSON_NAME]" at bounding box center [216, 46] width 96 height 9
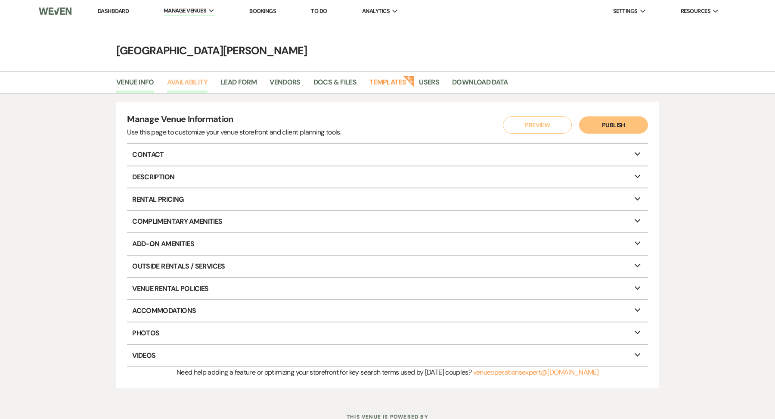
click at [188, 77] on link "Availability" at bounding box center [187, 85] width 40 height 16
select select "3"
select select "2026"
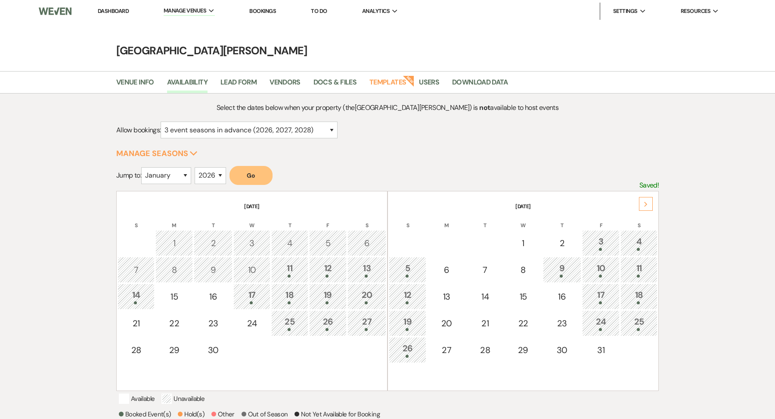
click at [646, 203] on icon "Next" at bounding box center [646, 204] width 4 height 5
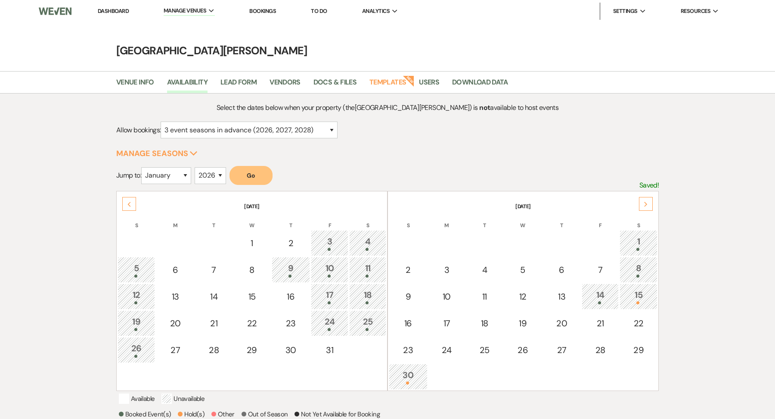
scroll to position [2, 0]
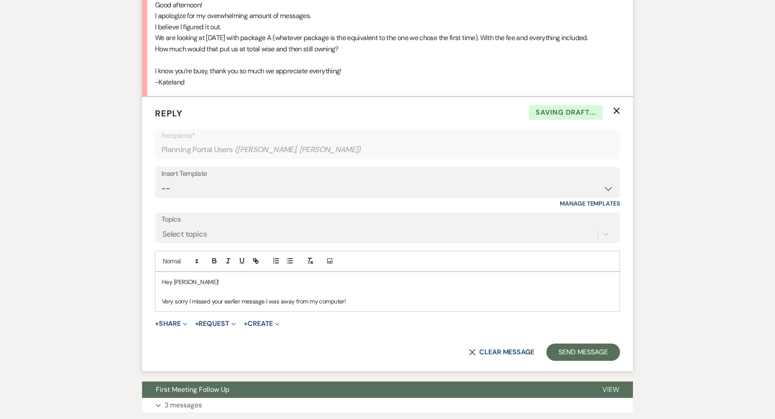
scroll to position [1336, 0]
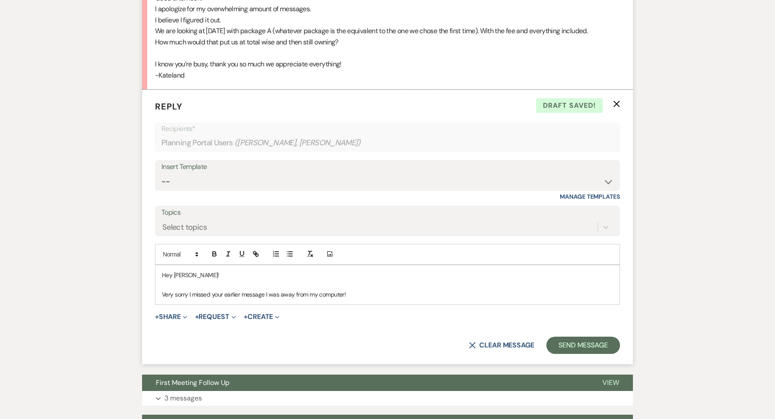
click at [364, 292] on p "Very sorry I missed your earlier message I was away from my computer!" at bounding box center [387, 293] width 451 height 9
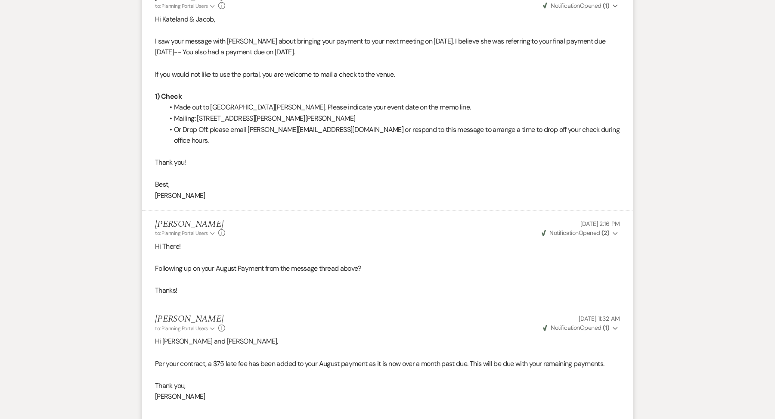
scroll to position [0, 0]
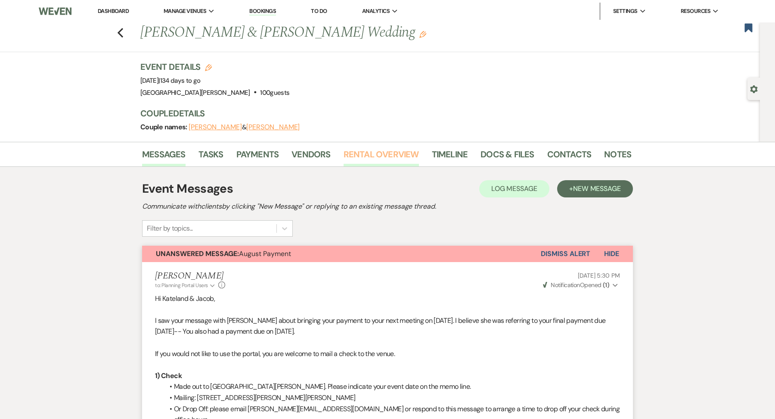
click at [360, 159] on link "Rental Overview" at bounding box center [381, 156] width 75 height 19
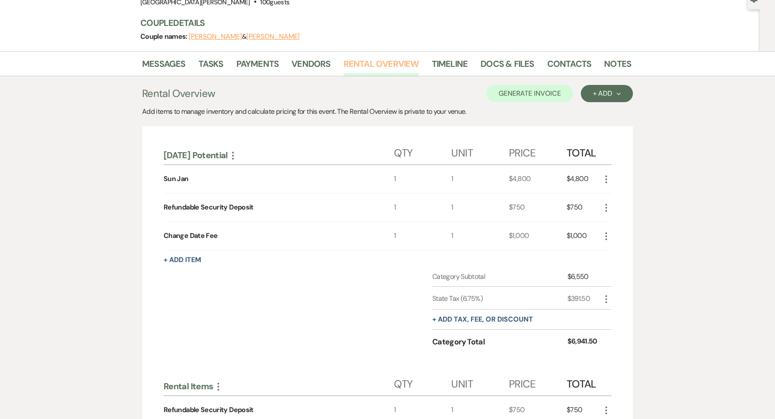
scroll to position [91, 0]
click at [181, 252] on div "[DATE] Potential More Qty Unit Price Total [DATE] 1 $4,800 $4,800 More Refundab…" at bounding box center [388, 425] width 448 height 575
click at [184, 257] on button "+ Add Item" at bounding box center [182, 259] width 37 height 7
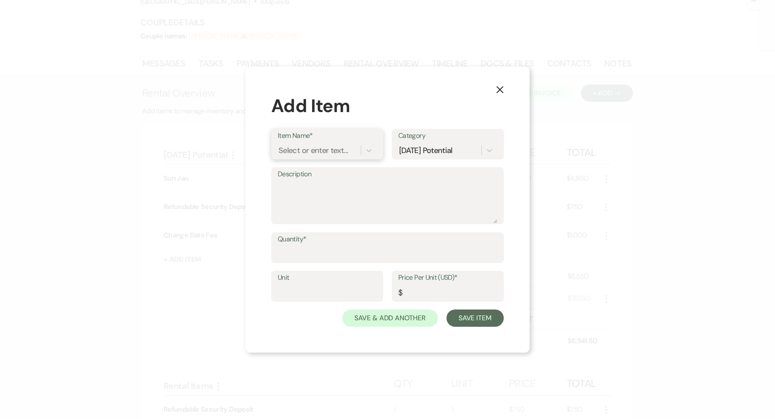
click at [321, 145] on div "Select or enter text..." at bounding box center [313, 150] width 69 height 12
type input "August Late Payment Fee"
click at [315, 171] on div "+ Add "August Late Payment Fee"" at bounding box center [327, 178] width 99 height 28
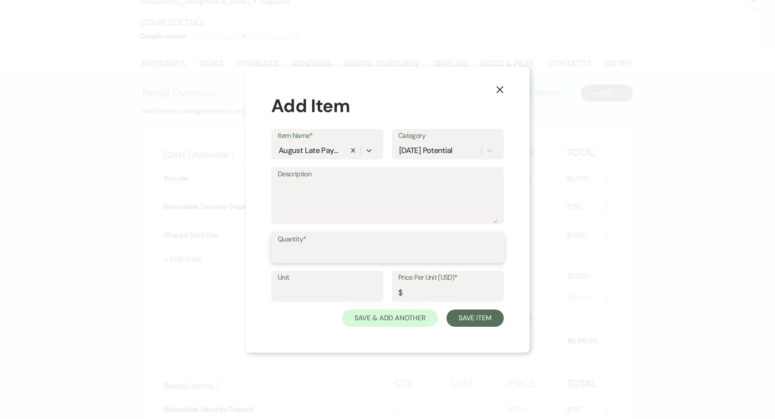
click at [289, 261] on input "Quantity*" at bounding box center [388, 253] width 220 height 17
type input "1"
click at [286, 291] on input "Unit" at bounding box center [327, 292] width 99 height 17
type input "1"
click at [419, 294] on input "Price Per Unit (USD)*" at bounding box center [447, 292] width 99 height 17
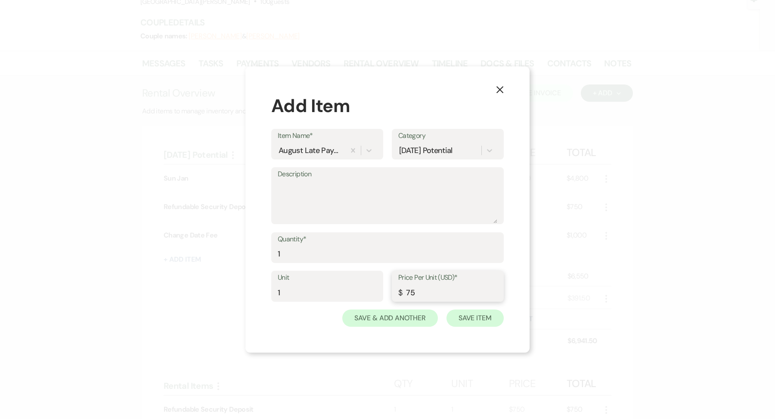
type input "75"
click at [492, 318] on button "Save Item" at bounding box center [475, 317] width 57 height 17
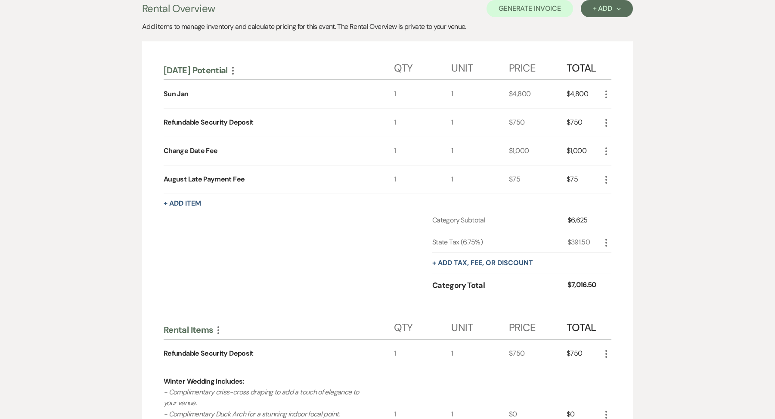
scroll to position [178, 0]
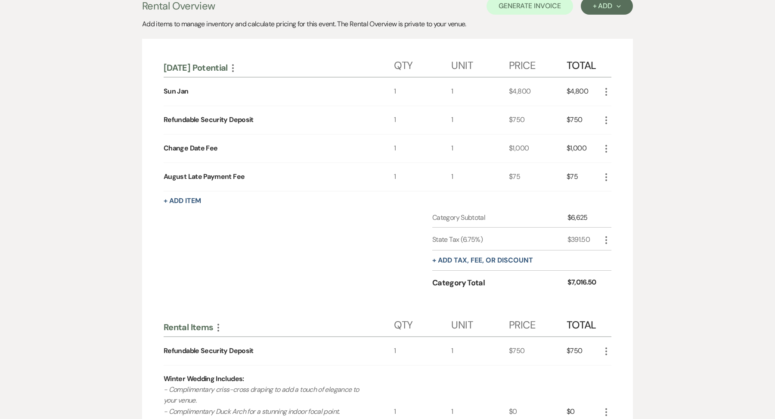
click at [606, 235] on icon "More" at bounding box center [606, 240] width 10 height 10
click at [617, 255] on button "Pencil Edit" at bounding box center [623, 257] width 45 height 14
select select "3"
select select "false"
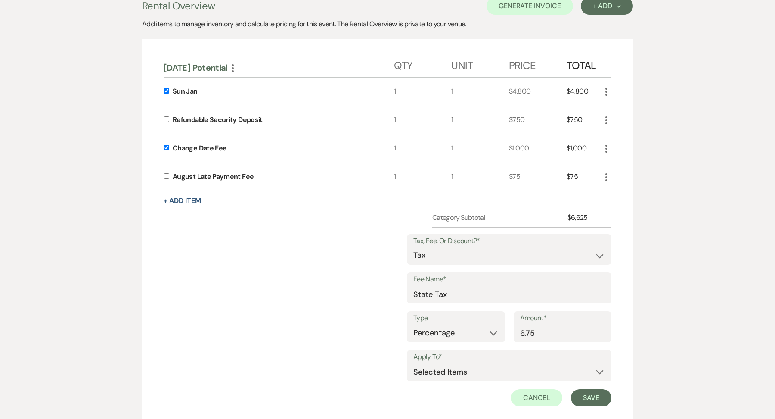
click at [183, 180] on div "August Late Payment Fee" at bounding box center [279, 177] width 230 height 28
click at [166, 173] on input "checkbox" at bounding box center [167, 176] width 6 height 6
checkbox input "true"
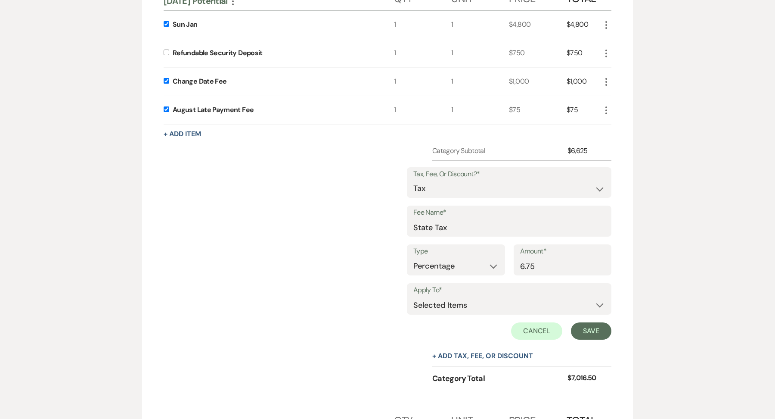
scroll to position [245, 0]
click at [594, 329] on button "Save" at bounding box center [591, 329] width 40 height 17
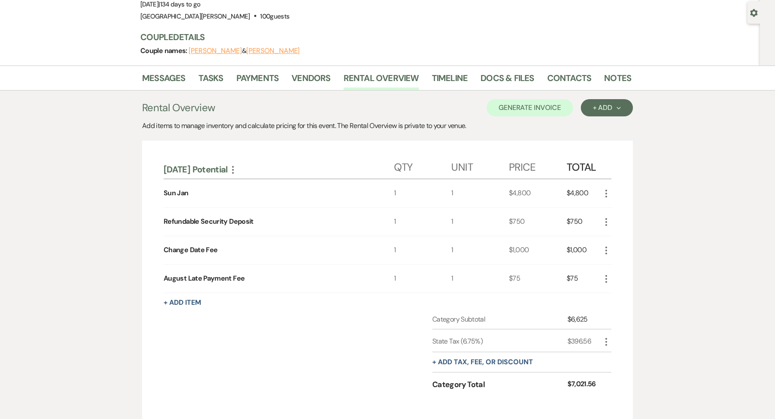
scroll to position [0, 0]
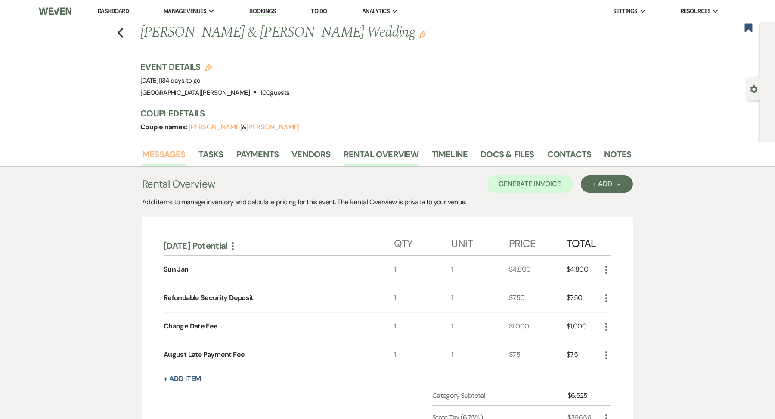
click at [167, 162] on link "Messages" at bounding box center [163, 156] width 43 height 19
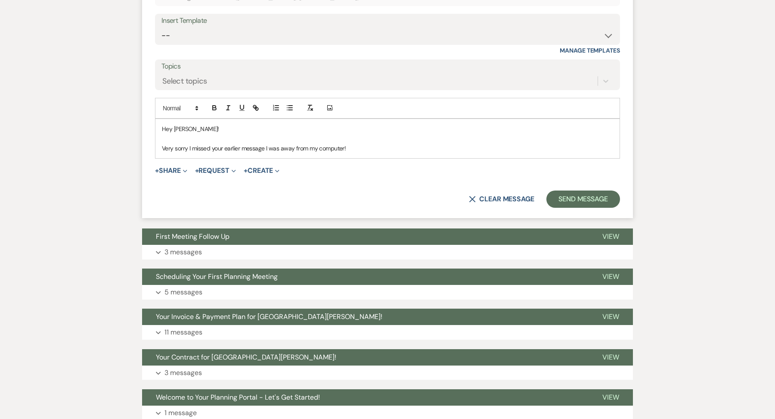
scroll to position [1388, 0]
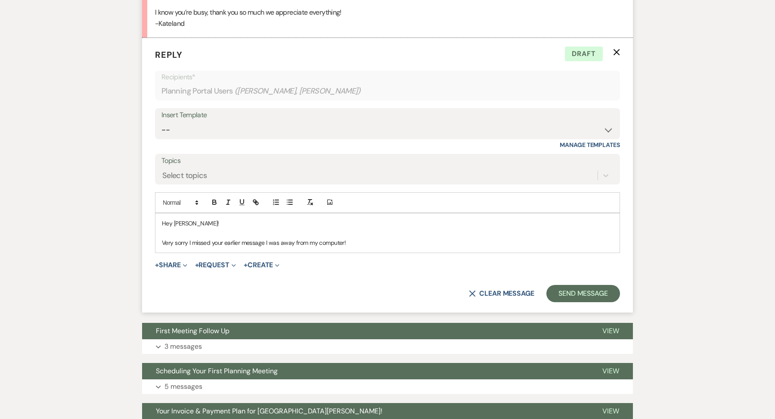
click at [357, 244] on div "Hey [PERSON_NAME]! Very sorry I missed your earlier message I was away from my …" at bounding box center [387, 232] width 464 height 39
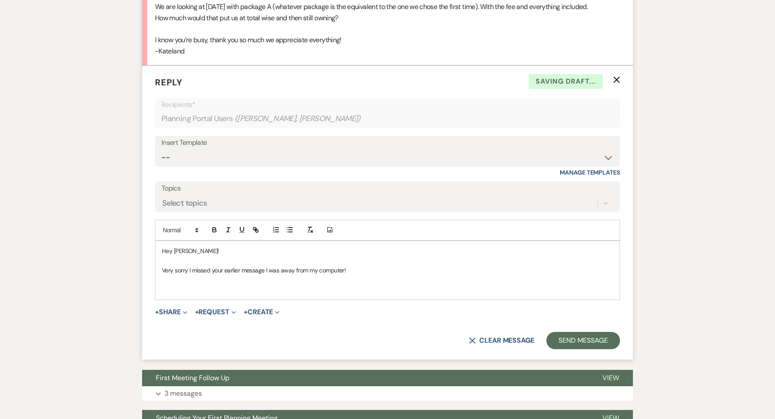
scroll to position [1361, 0]
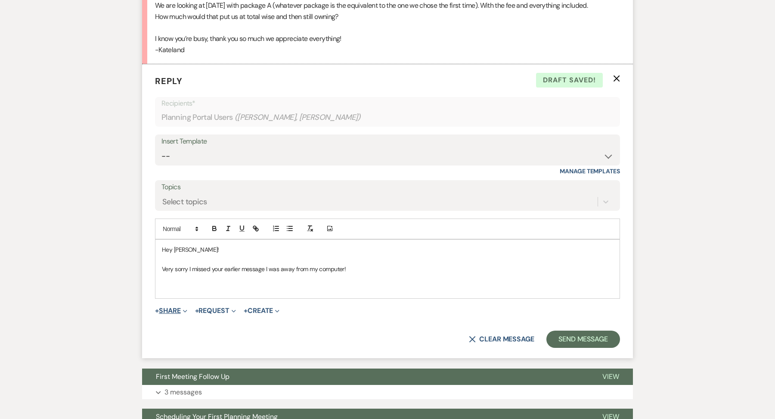
click at [177, 307] on button "+ Share Expand" at bounding box center [171, 310] width 32 height 7
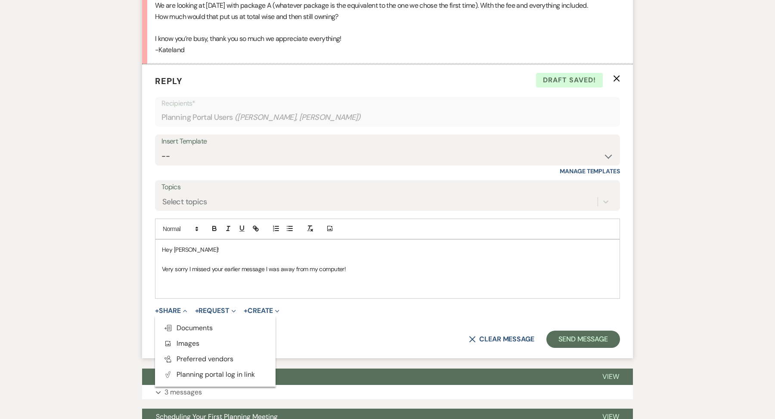
click at [195, 270] on p "Very sorry I missed your earlier message I was away from my computer!" at bounding box center [387, 268] width 451 height 9
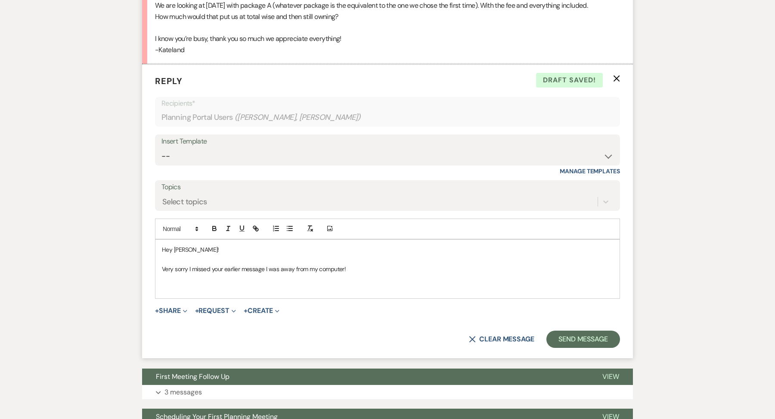
click at [372, 283] on p at bounding box center [387, 287] width 451 height 9
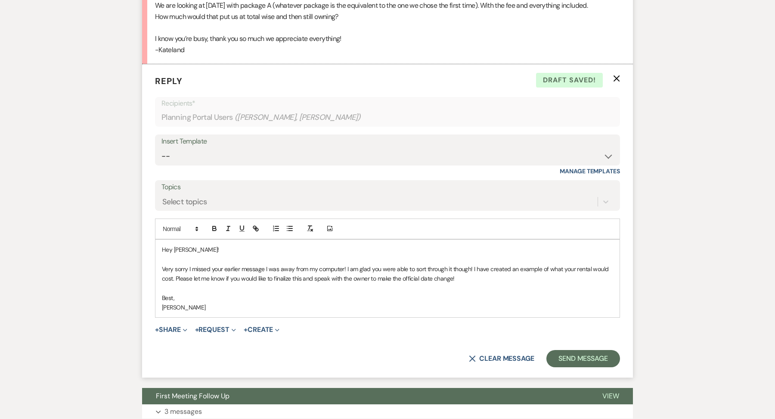
click at [176, 275] on p "Very sorry I missed your earlier message I was away from my computer! I am glad…" at bounding box center [387, 273] width 451 height 19
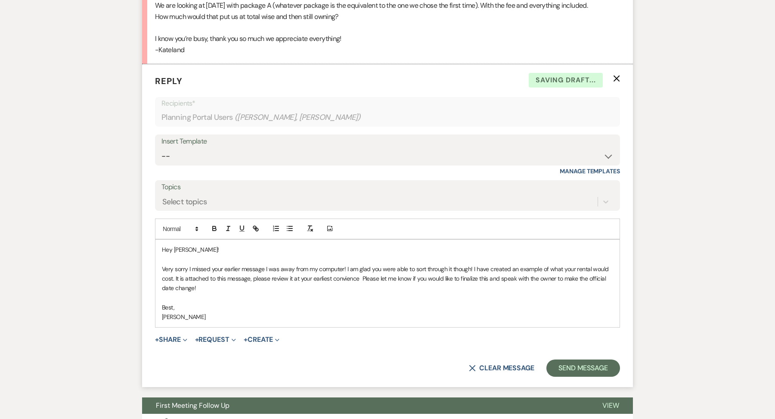
click at [358, 274] on p "Very sorry I missed your earlier message I was away from my computer! I am glad…" at bounding box center [387, 278] width 451 height 29
drag, startPoint x: 363, startPoint y: 276, endPoint x: 339, endPoint y: 282, distance: 25.1
click at [363, 276] on p "Very sorry I missed your earlier message I was away from my computer! I am glad…" at bounding box center [387, 278] width 451 height 29
click at [361, 276] on p "Very sorry I missed your earlier message I was away from my computer! I am glad…" at bounding box center [387, 278] width 451 height 29
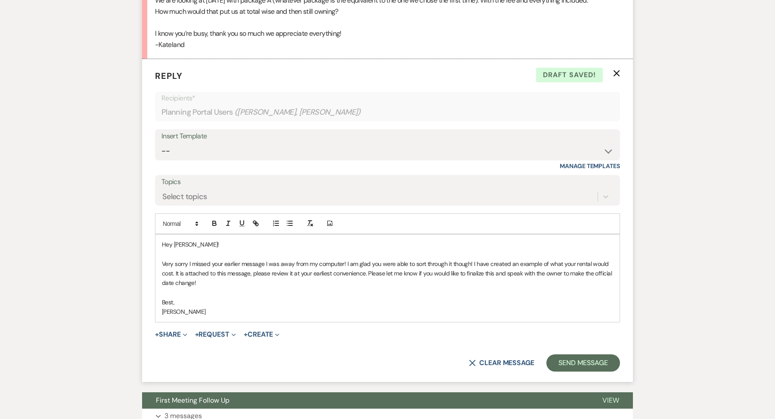
scroll to position [1372, 0]
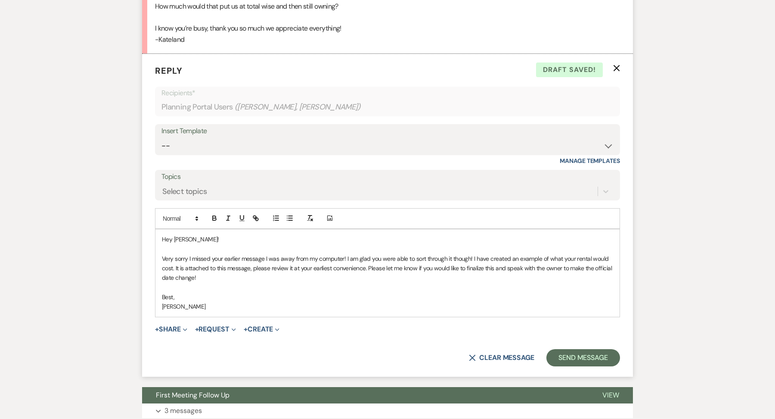
click at [174, 331] on form "Reply X Draft saved! Recipients* Planning Portal Users ( [PERSON_NAME], [PERSON…" at bounding box center [387, 215] width 491 height 323
click at [173, 326] on button "+ Share Expand" at bounding box center [171, 329] width 32 height 7
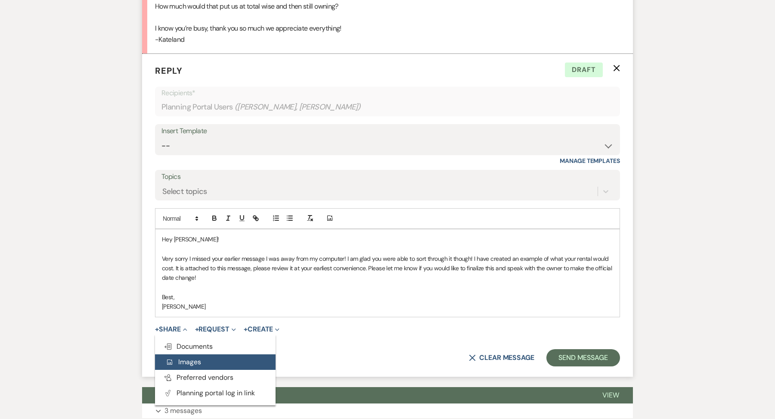
click at [180, 354] on button "Add Photo Images" at bounding box center [215, 362] width 121 height 16
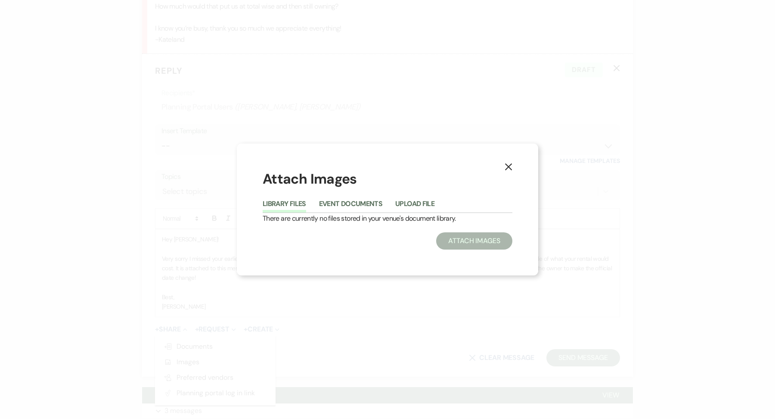
click at [410, 207] on button "Upload File" at bounding box center [414, 206] width 39 height 12
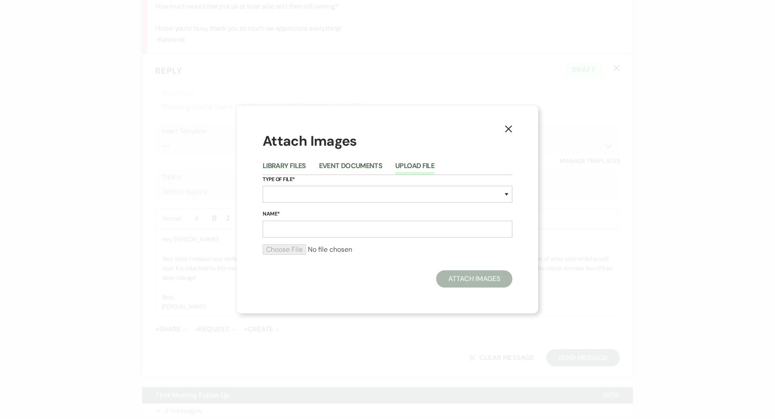
click at [323, 183] on label "Type of File*" at bounding box center [388, 179] width 250 height 9
click at [318, 199] on select "Special Event Insurance Vendor Certificate of Insurance Contracts / Rental Agre…" at bounding box center [388, 194] width 250 height 17
select select "22"
click at [300, 225] on input "Name*" at bounding box center [388, 229] width 250 height 17
type input "Potential Date Change Costs"
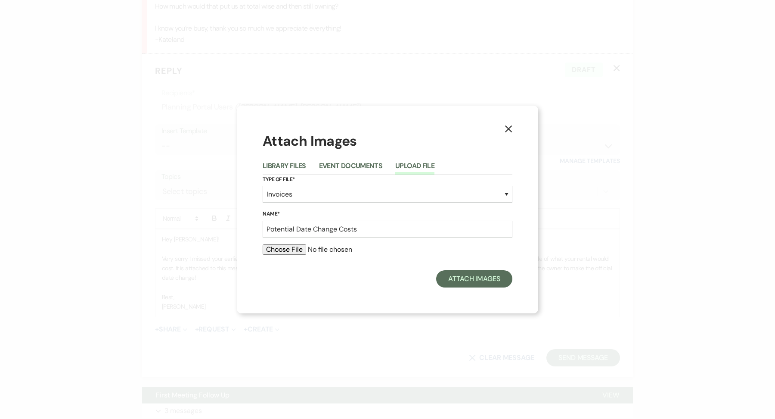
click at [277, 246] on input "file" at bounding box center [388, 249] width 250 height 10
type input "C:\fakepath\Screenshot [DATE] 4.05.16 PM.png"
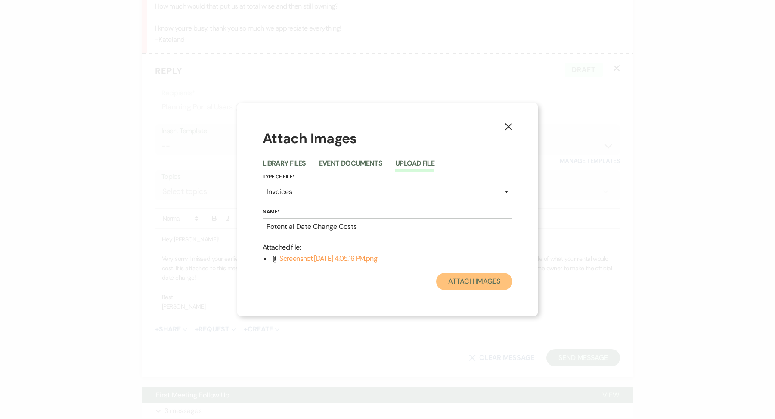
click at [456, 286] on button "Attach Images" at bounding box center [474, 281] width 76 height 17
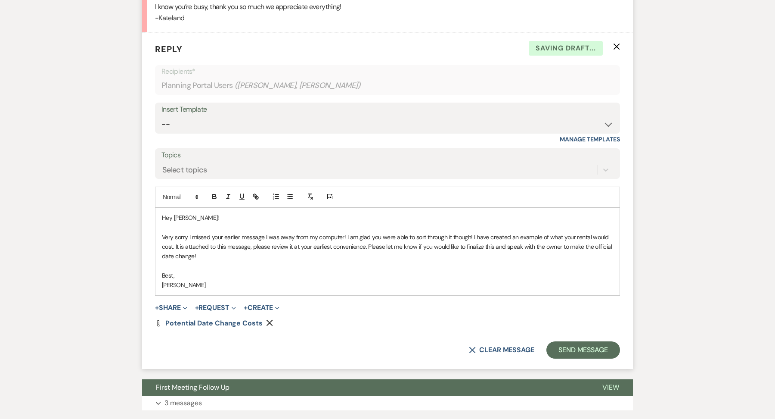
scroll to position [1398, 0]
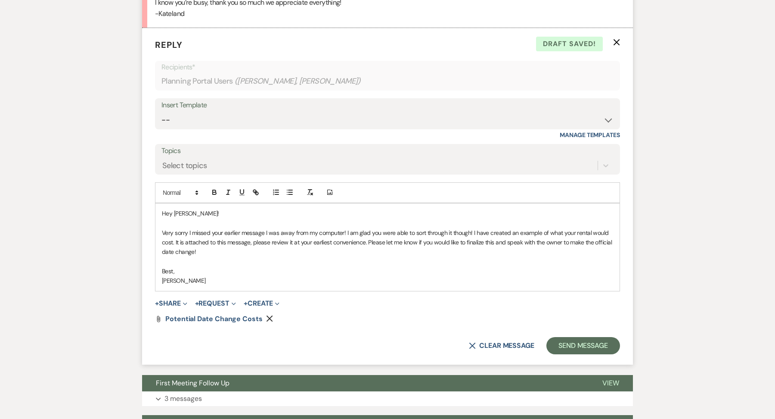
click at [584, 352] on form "Reply X Draft saved! Recipients* Planning Portal Users ( [PERSON_NAME], [PERSON…" at bounding box center [387, 196] width 491 height 336
click at [585, 342] on button "Send Message" at bounding box center [584, 345] width 74 height 17
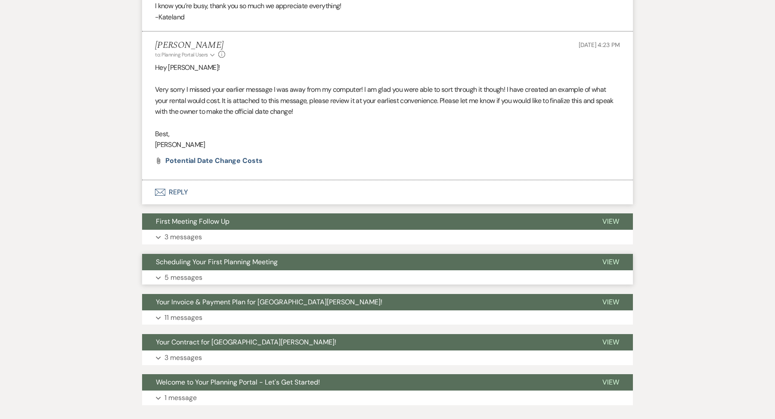
scroll to position [1395, 0]
